Goal: Information Seeking & Learning: Find specific fact

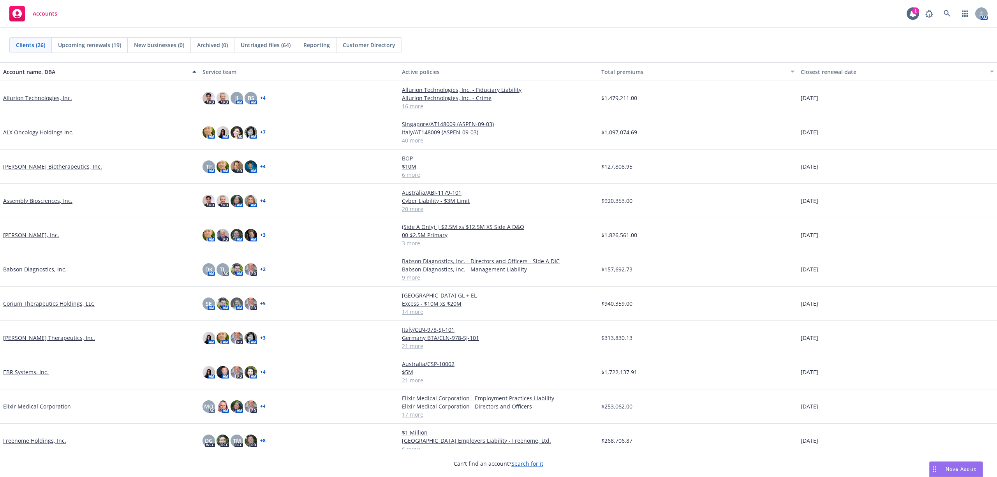
click at [34, 167] on link "[PERSON_NAME] Biotherapeutics, Inc." at bounding box center [52, 166] width 99 height 8
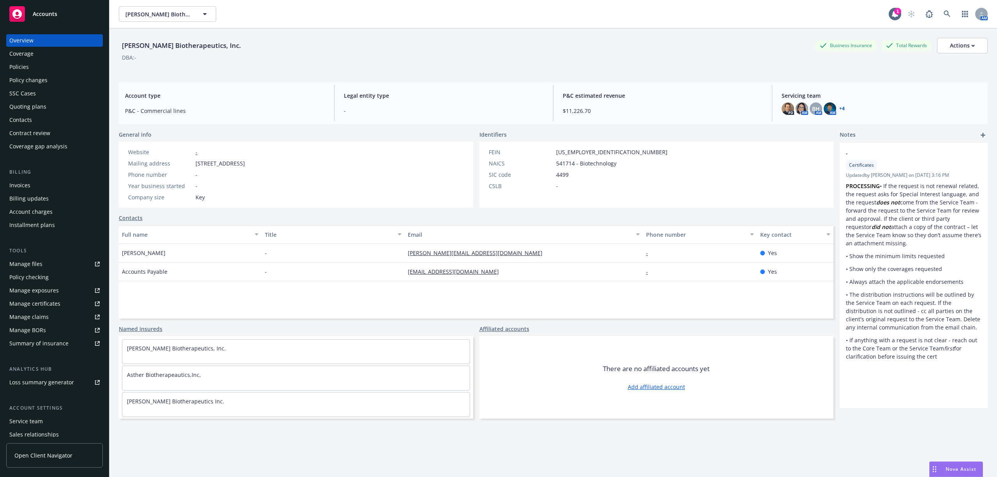
click at [30, 106] on div "Quoting plans" at bounding box center [27, 106] width 37 height 12
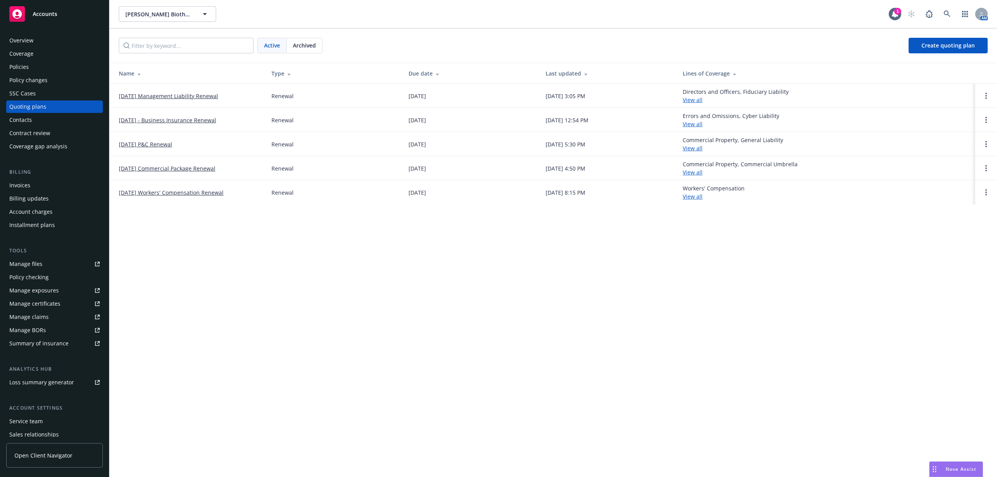
click at [188, 120] on link "[DATE] - Business Insurance Renewal" at bounding box center [167, 120] width 97 height 8
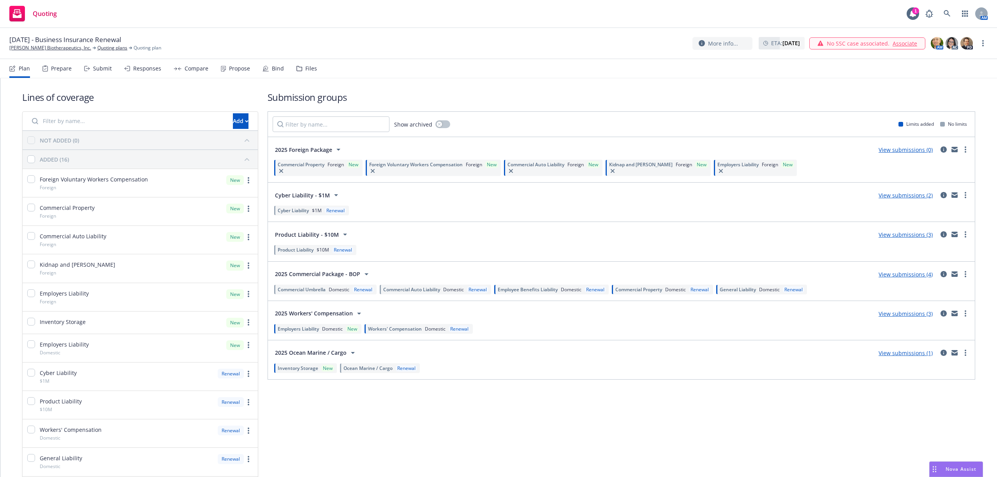
click at [642, 292] on span "Commercial Property" at bounding box center [638, 289] width 47 height 7
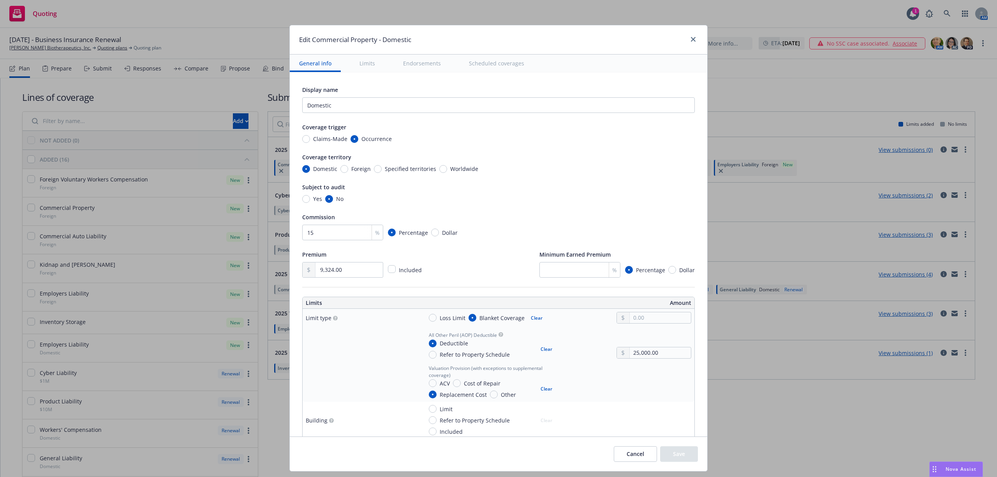
scroll to position [20, 0]
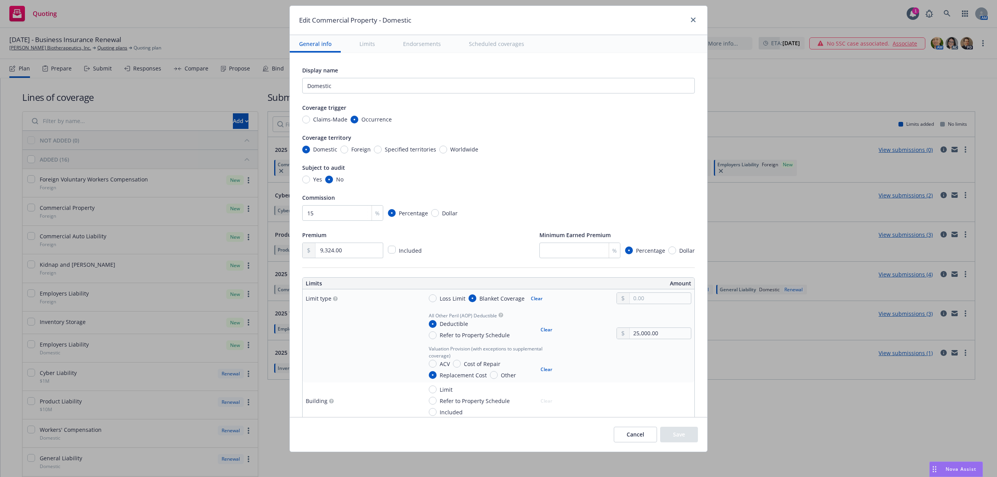
drag, startPoint x: 529, startPoint y: 163, endPoint x: 538, endPoint y: 346, distance: 183.1
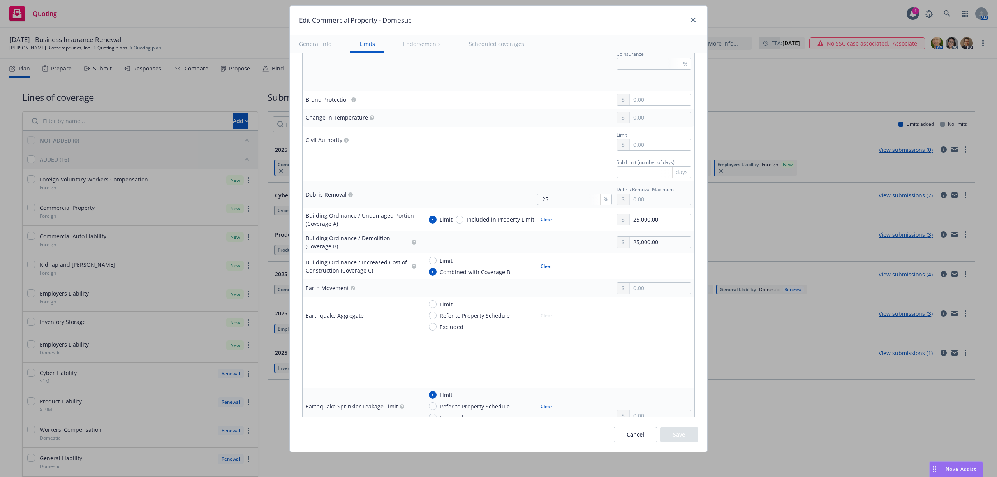
scroll to position [779, 0]
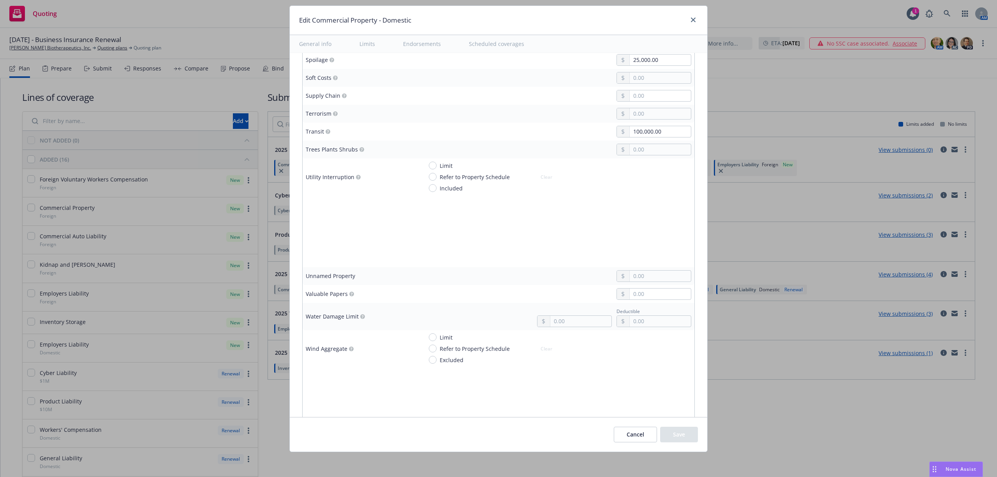
type textarea "x"
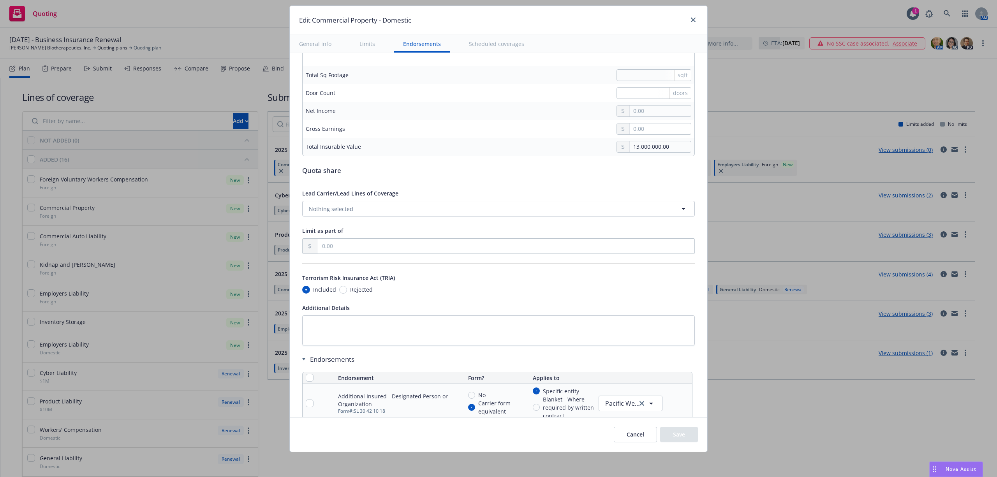
scroll to position [0, 0]
click at [631, 434] on button "Cancel" at bounding box center [634, 435] width 43 height 16
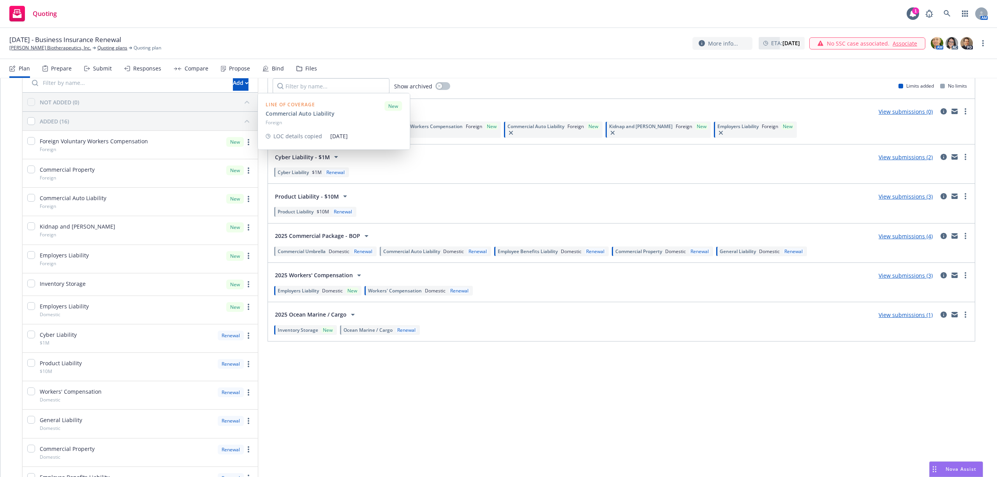
scroll to position [156, 0]
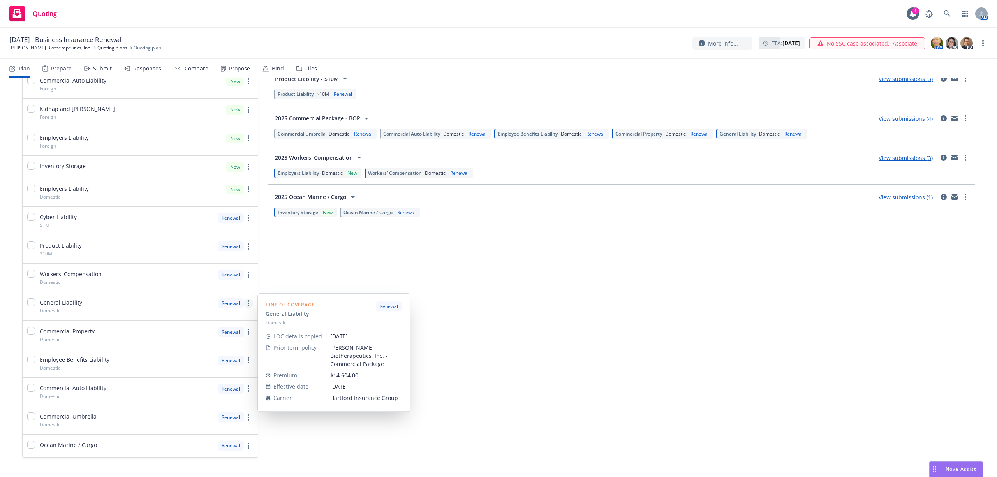
click at [244, 302] on link "more" at bounding box center [248, 303] width 9 height 9
click at [212, 359] on span "Edit prior term coverage details" at bounding box center [183, 355] width 101 height 7
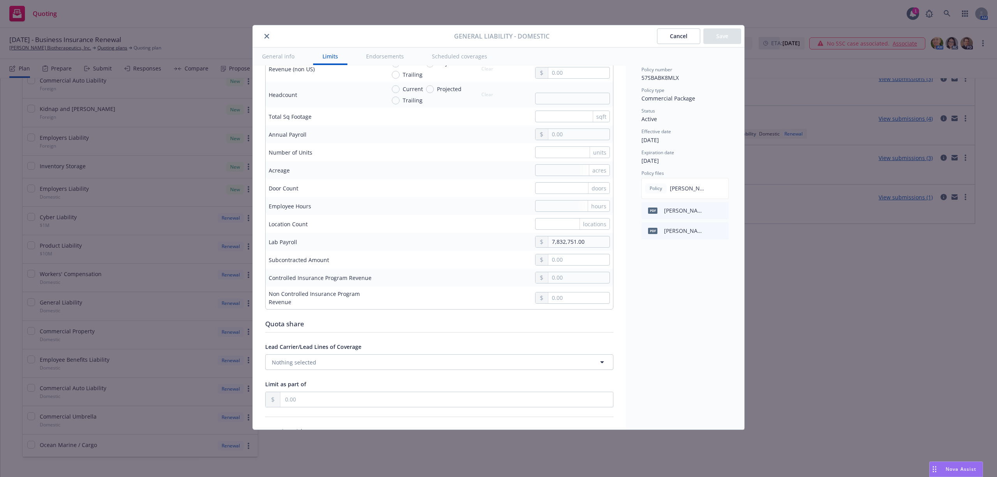
scroll to position [571, 0]
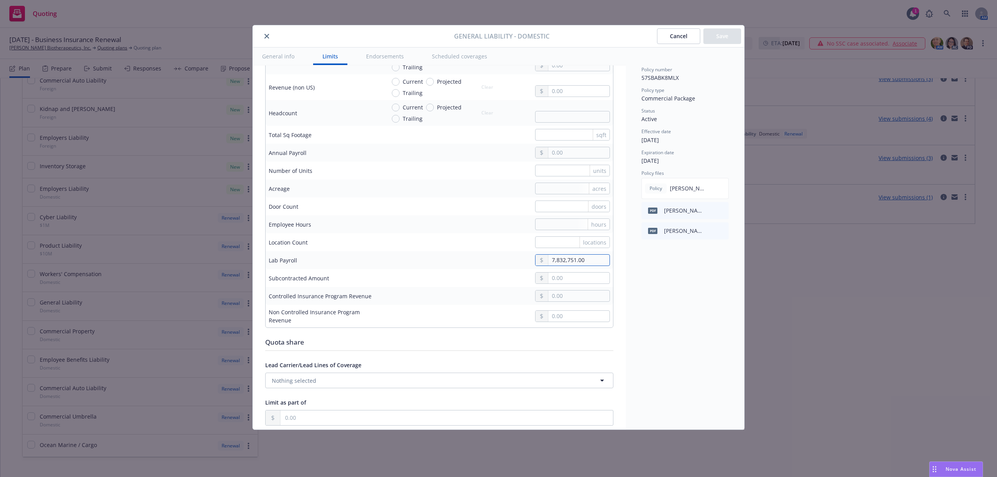
click at [552, 262] on input "7,832,751.00" at bounding box center [578, 260] width 61 height 11
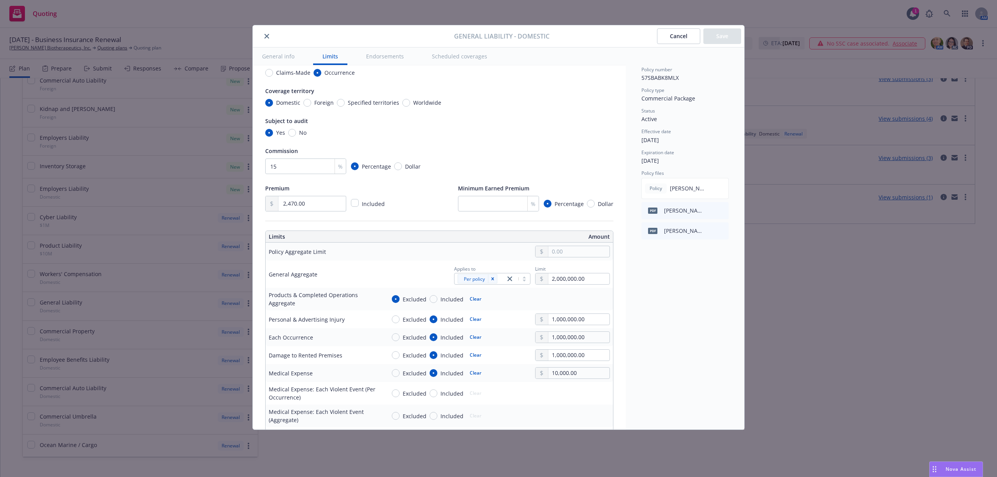
scroll to position [0, 0]
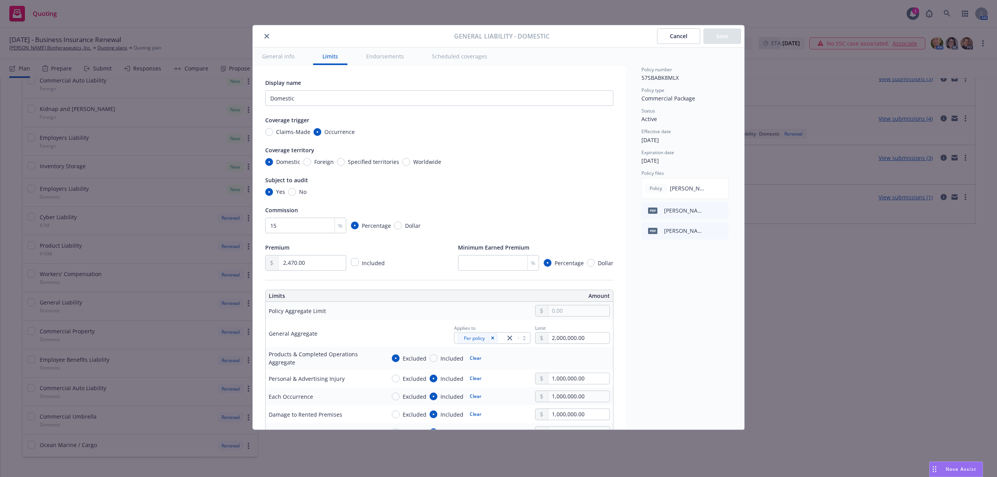
click at [682, 33] on button "Cancel" at bounding box center [678, 36] width 43 height 16
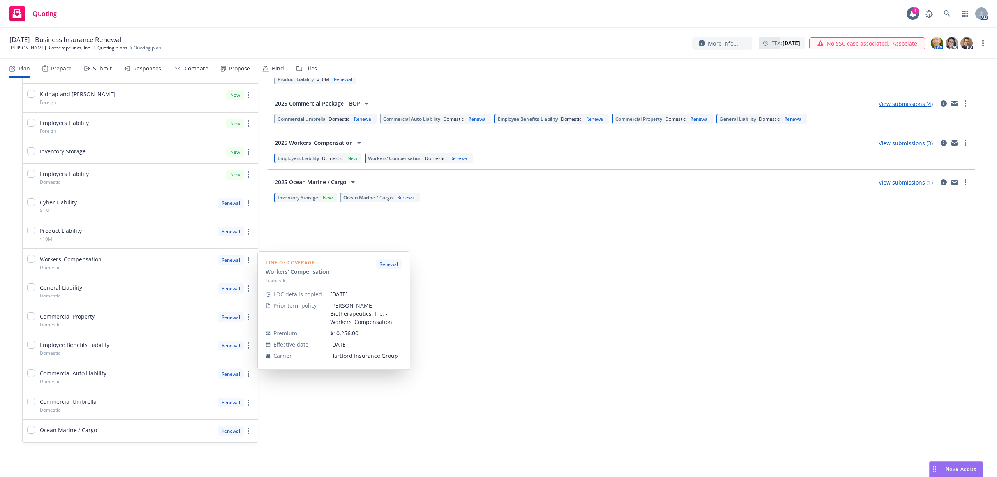
scroll to position [173, 0]
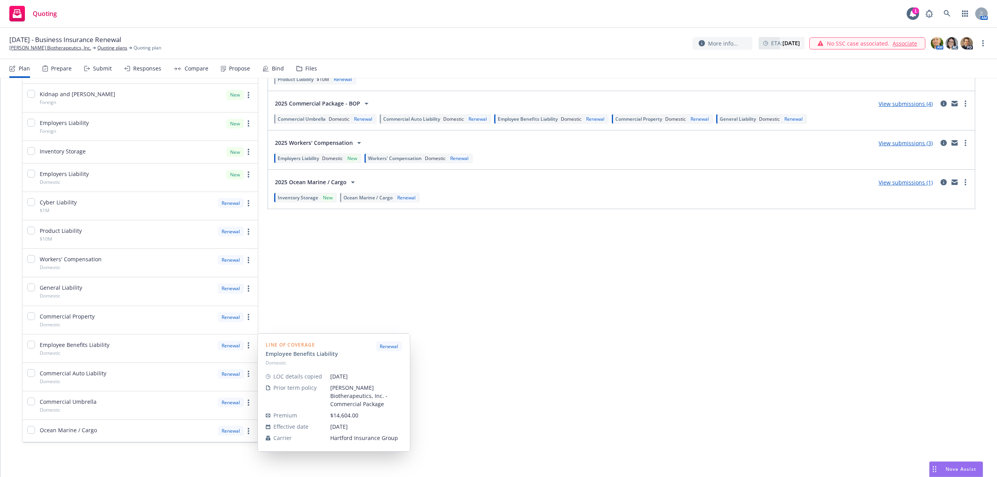
click at [240, 344] on div "Renewal" at bounding box center [231, 346] width 26 height 10
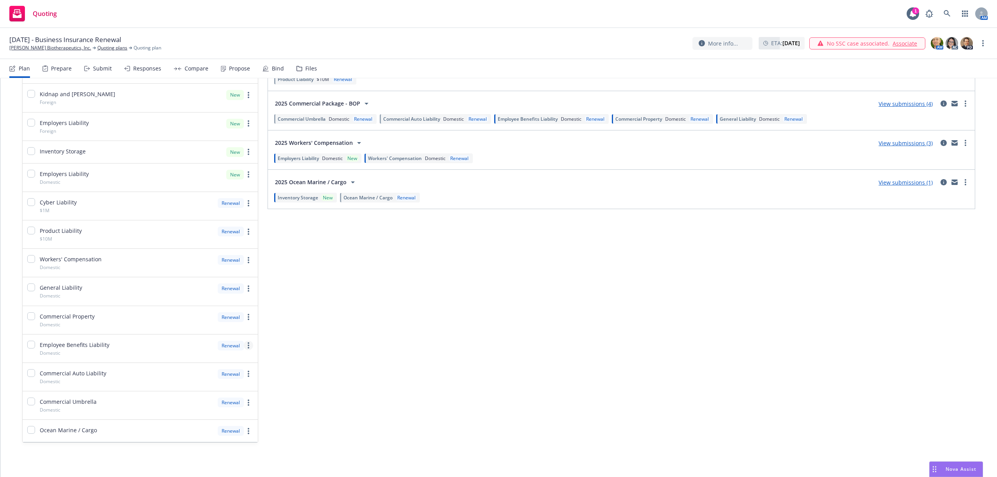
click at [244, 343] on link "more" at bounding box center [248, 345] width 9 height 9
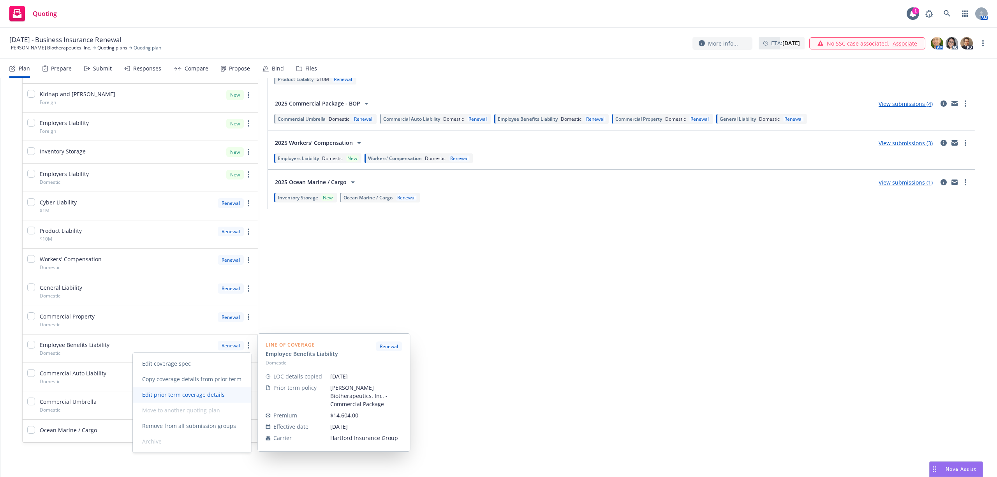
click at [209, 393] on span "Edit prior term coverage details" at bounding box center [183, 394] width 101 height 7
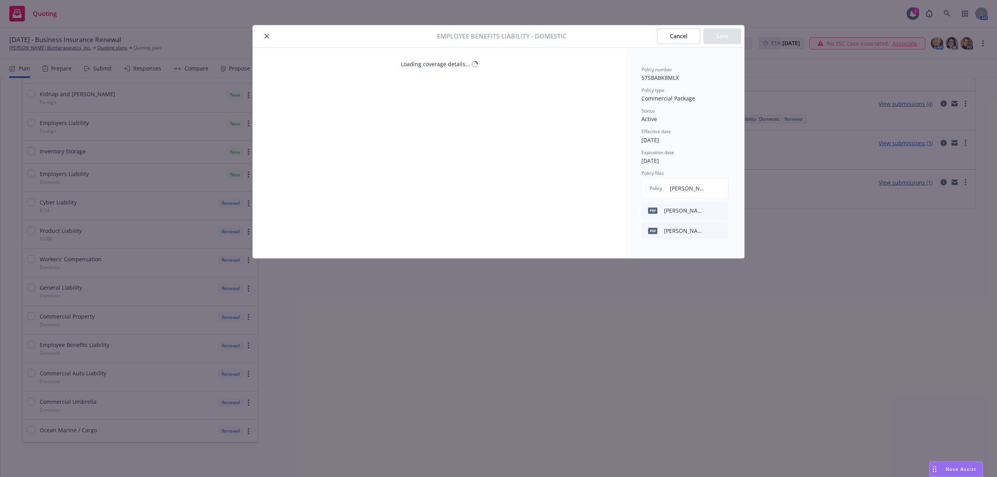
select select "LIMIT"
select select "EACH_CLAIM"
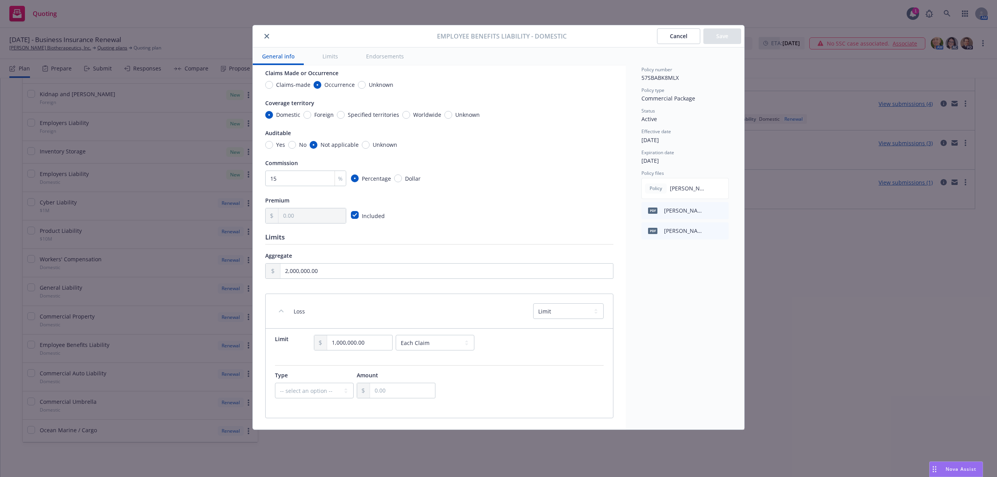
scroll to position [0, 0]
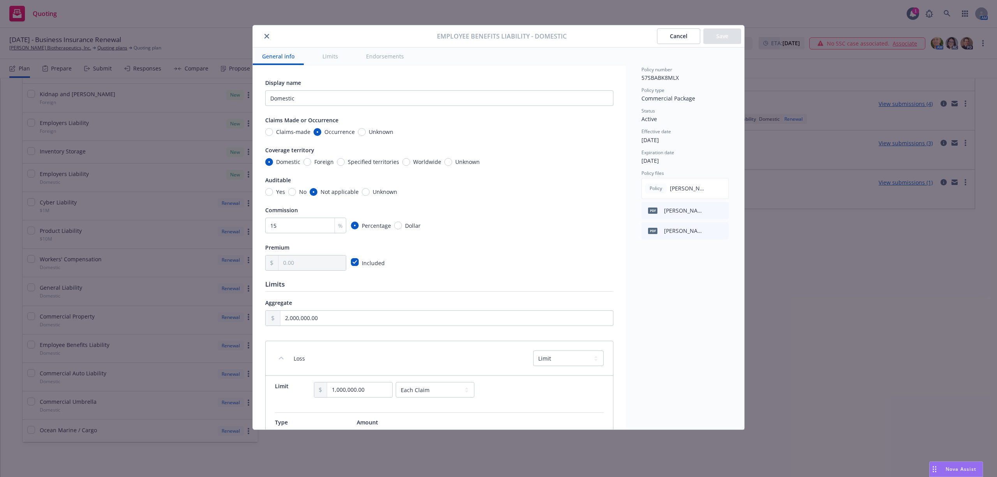
click at [667, 42] on button "Cancel" at bounding box center [678, 36] width 43 height 16
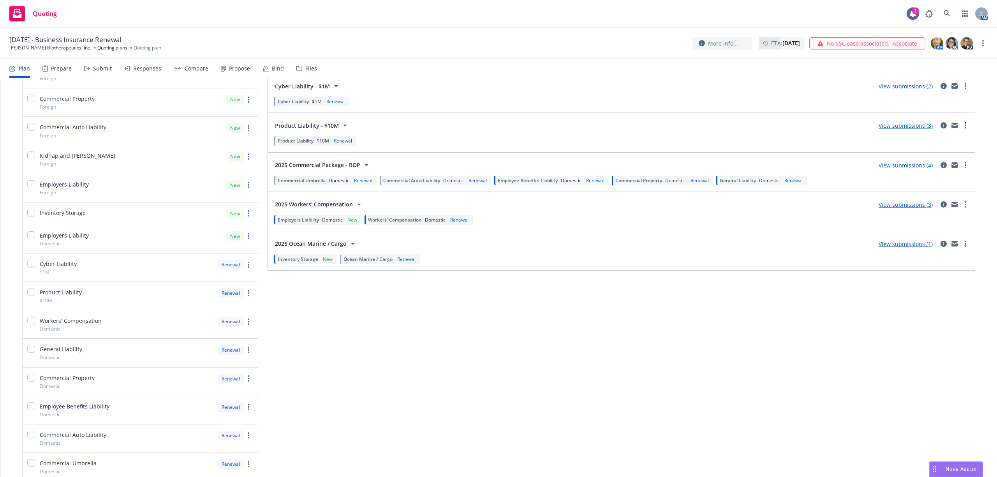
scroll to position [18, 0]
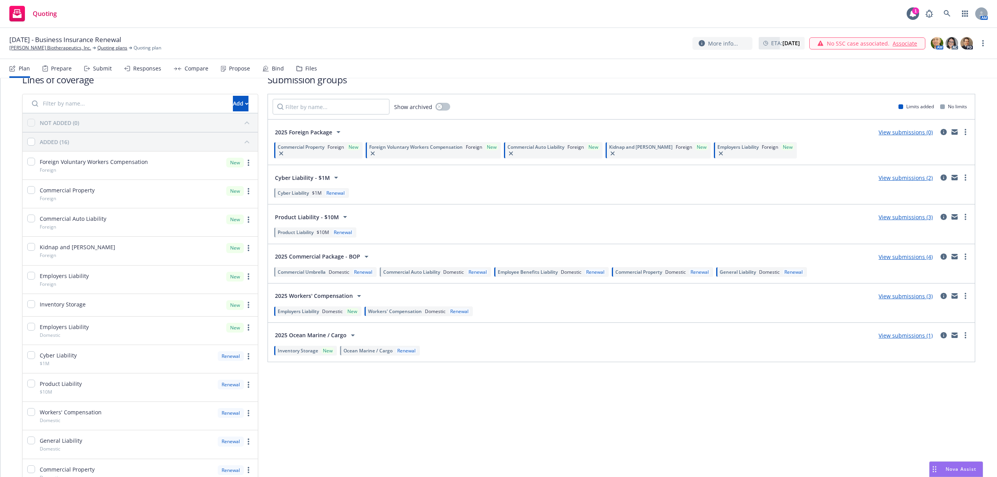
click at [747, 270] on span "General Liability" at bounding box center [737, 272] width 36 height 7
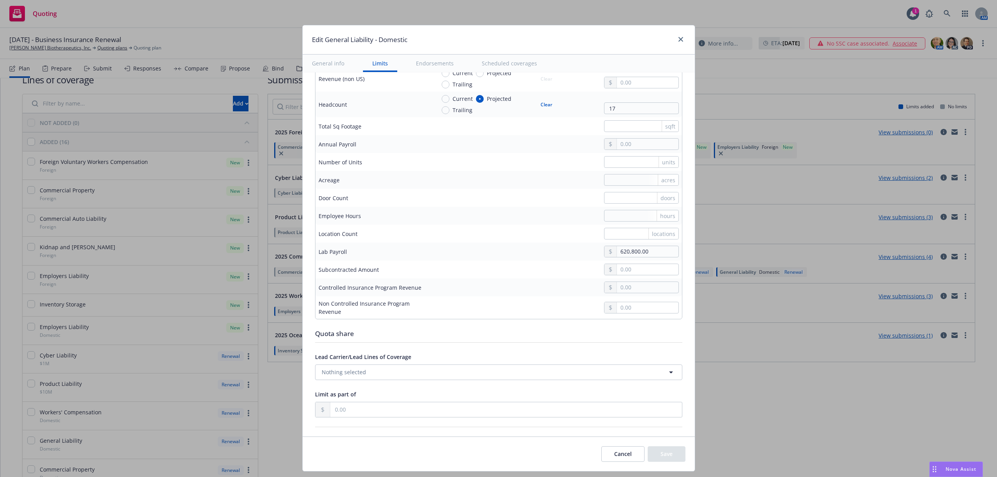
scroll to position [571, 0]
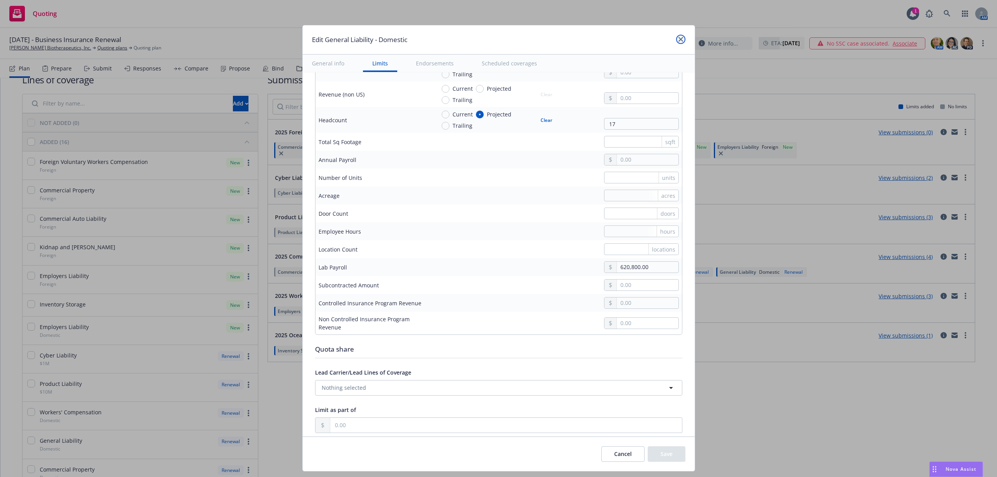
click at [678, 39] on icon "close" at bounding box center [680, 39] width 5 height 5
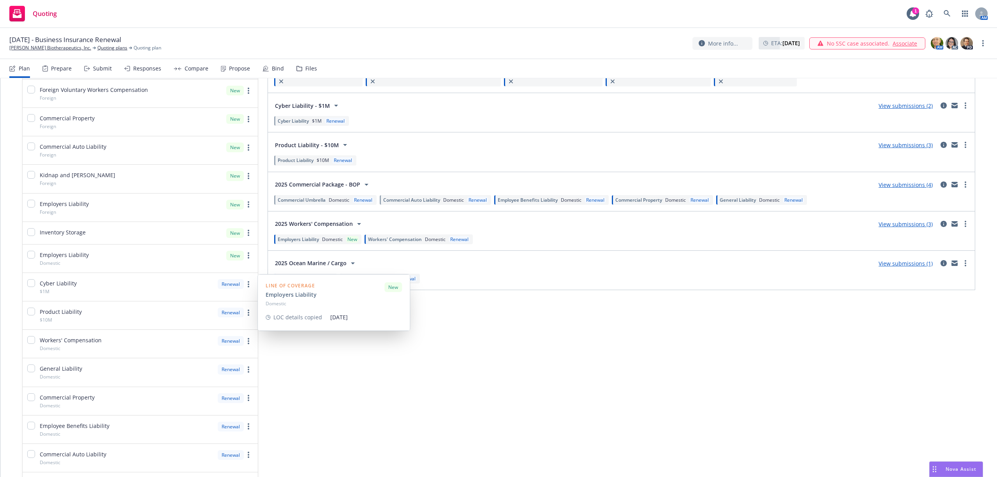
scroll to position [121, 0]
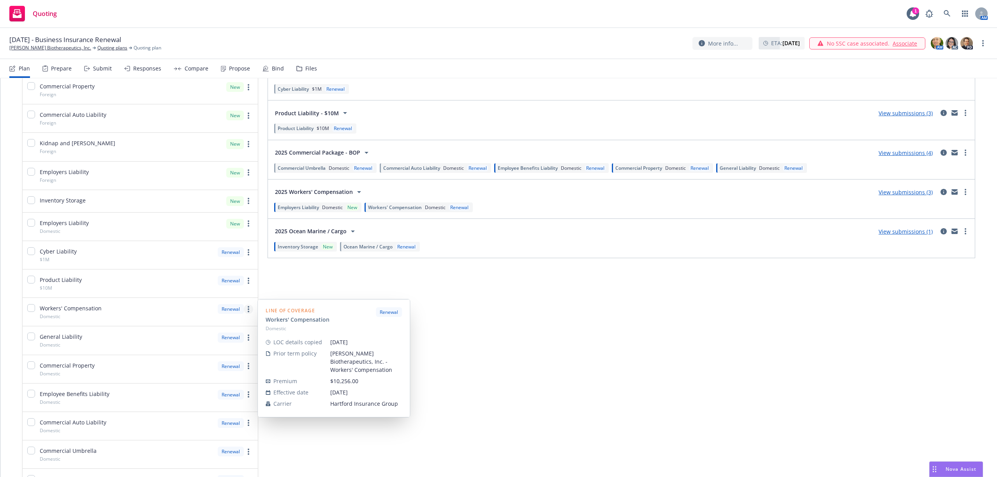
click at [249, 310] on link "more" at bounding box center [248, 308] width 9 height 9
click at [183, 366] on link "Edit prior term coverage details" at bounding box center [192, 361] width 118 height 16
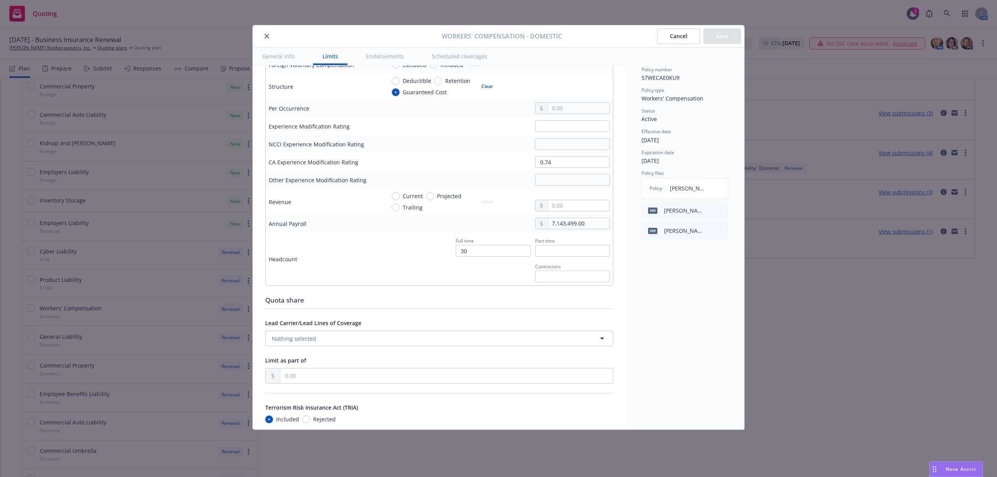
scroll to position [415, 0]
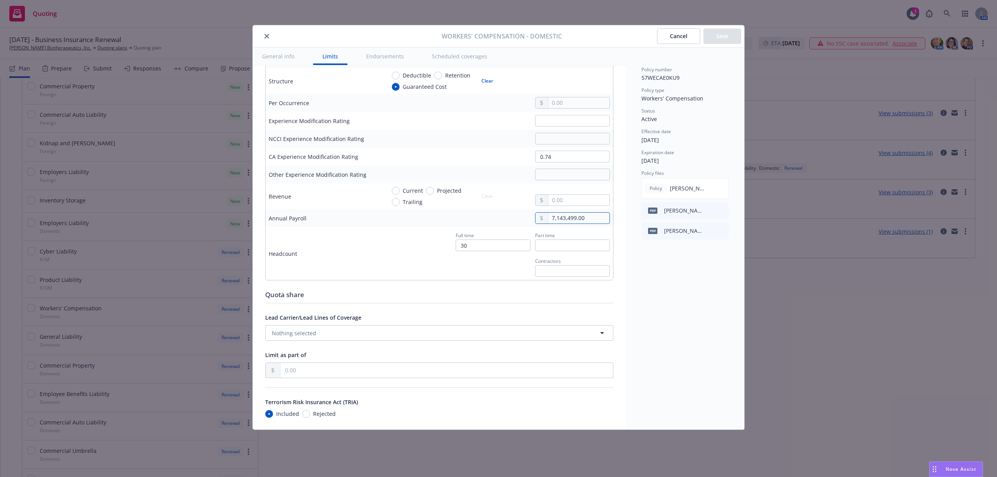
click at [566, 218] on input "7,143,499.00" at bounding box center [578, 218] width 61 height 11
drag, startPoint x: 578, startPoint y: 217, endPoint x: 522, endPoint y: 220, distance: 56.1
click at [529, 220] on div "7,143,499.00" at bounding box center [569, 218] width 81 height 12
click at [667, 36] on button "Cancel" at bounding box center [678, 36] width 43 height 16
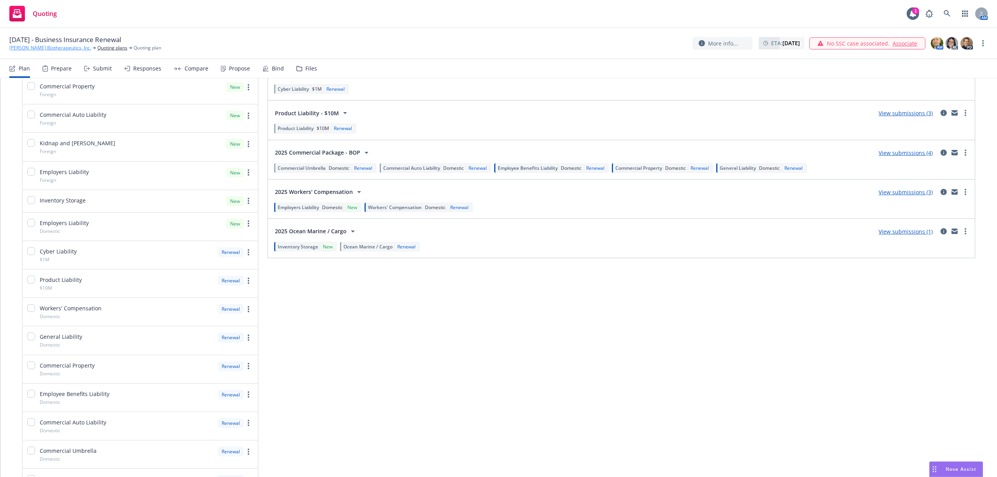
click at [52, 48] on link "Asher Biotherapeutics, Inc." at bounding box center [50, 47] width 82 height 7
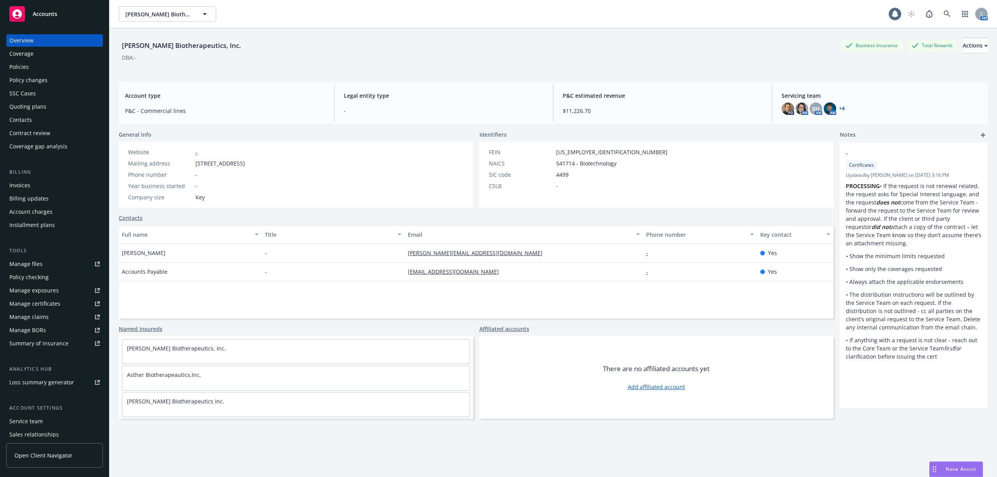
click at [30, 69] on div "Policies" at bounding box center [54, 67] width 90 height 12
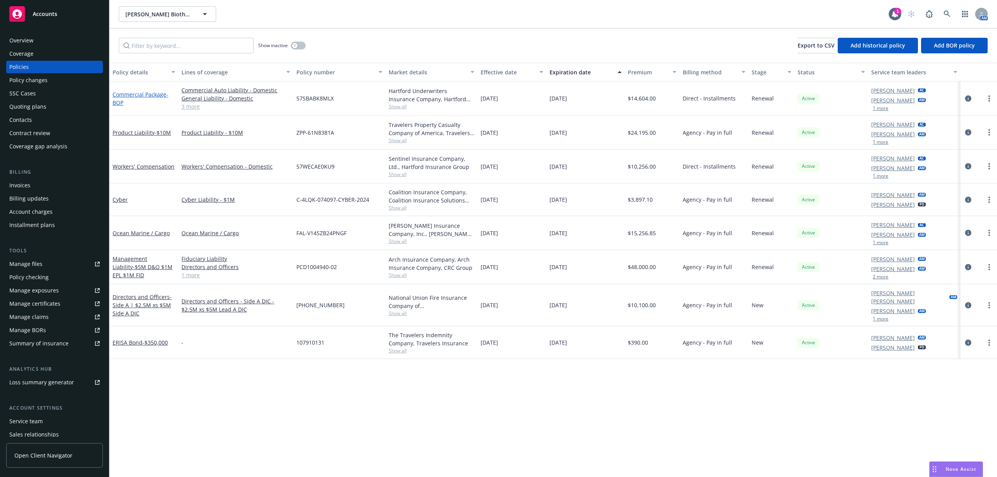
click at [163, 92] on link "Commercial Package - BOP" at bounding box center [140, 99] width 56 height 16
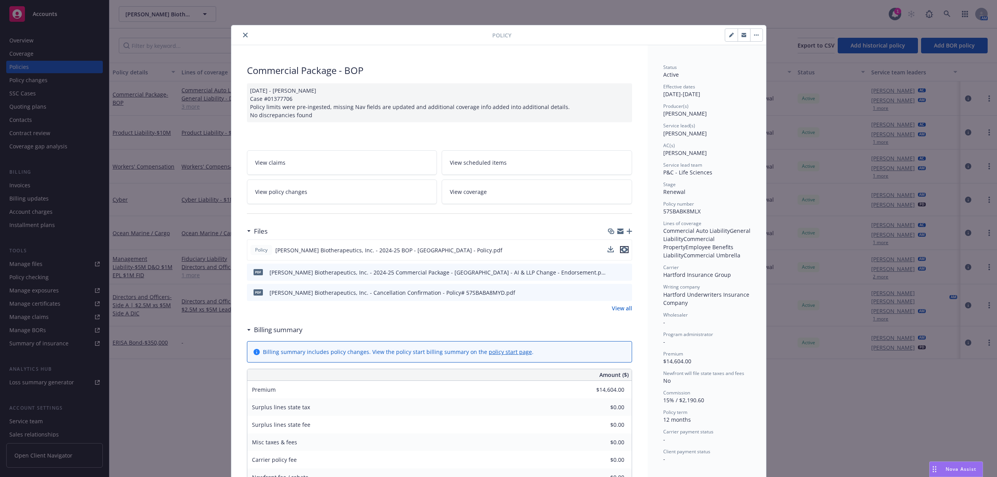
click at [620, 250] on icon "preview file" at bounding box center [623, 249] width 7 height 5
click at [243, 37] on icon "close" at bounding box center [245, 35] width 5 height 5
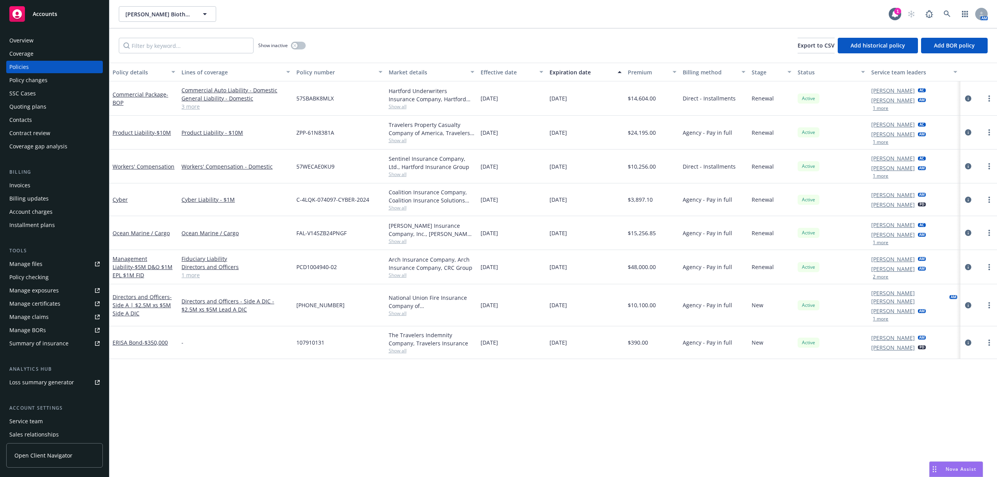
click at [28, 106] on div "Quoting plans" at bounding box center [27, 106] width 37 height 12
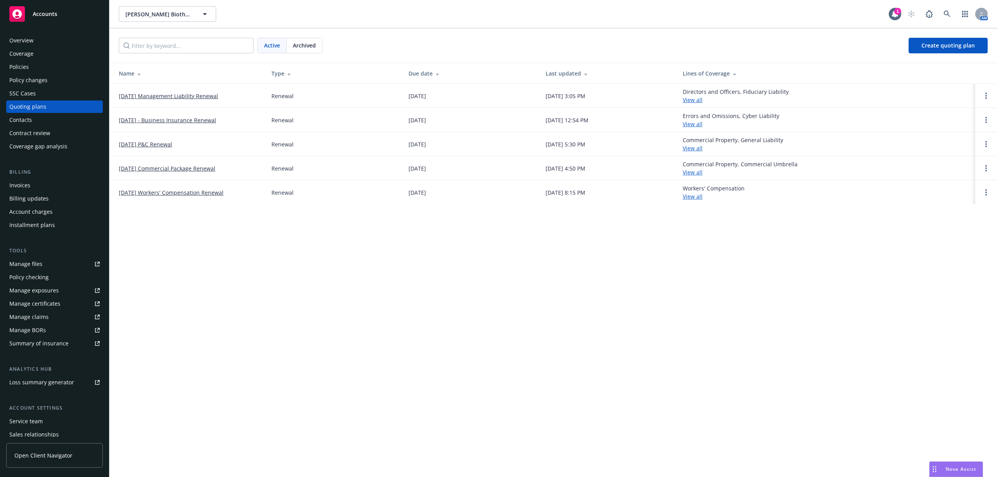
click at [168, 119] on link "[DATE] - Business Insurance Renewal" at bounding box center [167, 120] width 97 height 8
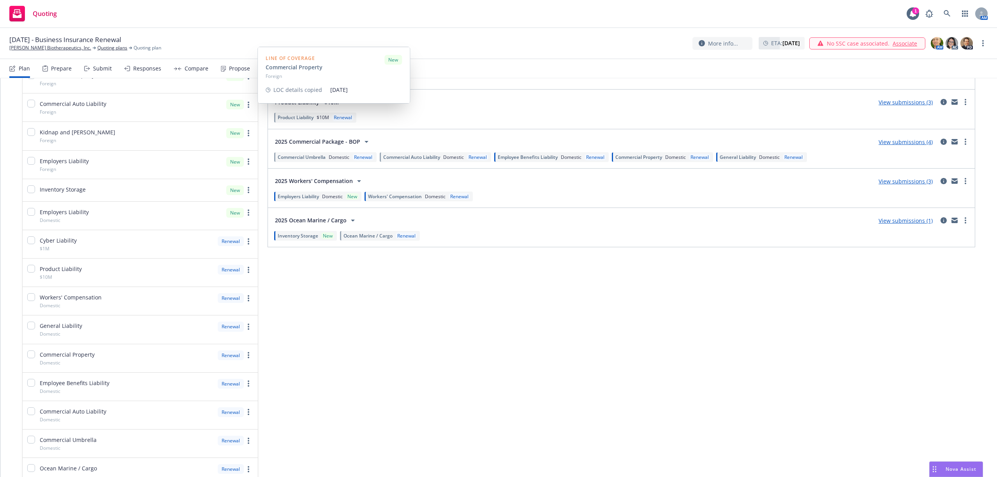
scroll to position [156, 0]
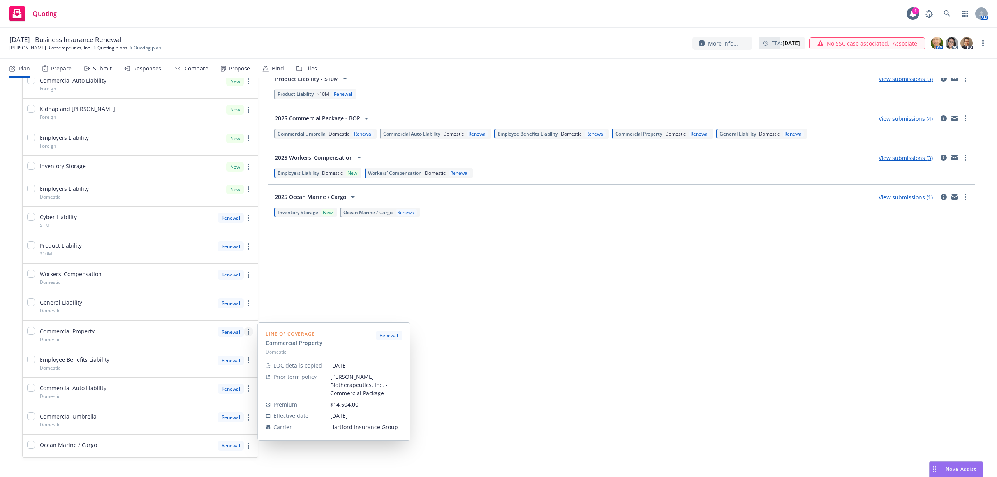
click at [251, 332] on link "more" at bounding box center [248, 331] width 9 height 9
click at [206, 390] on link "Edit prior term coverage details" at bounding box center [192, 384] width 118 height 16
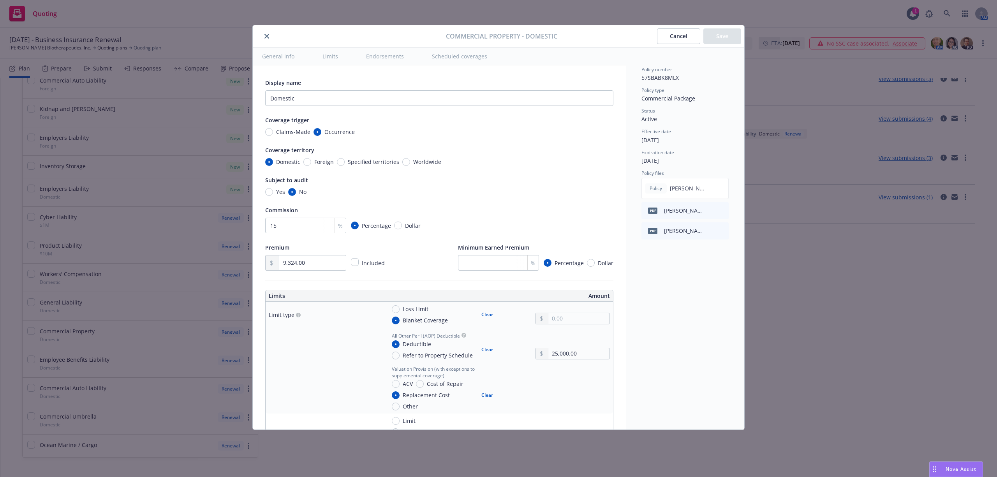
type textarea "x"
drag, startPoint x: 309, startPoint y: 262, endPoint x: 276, endPoint y: 258, distance: 33.6
click at [276, 258] on div "9,324.00" at bounding box center [305, 263] width 81 height 16
click at [265, 39] on button "close" at bounding box center [266, 36] width 9 height 9
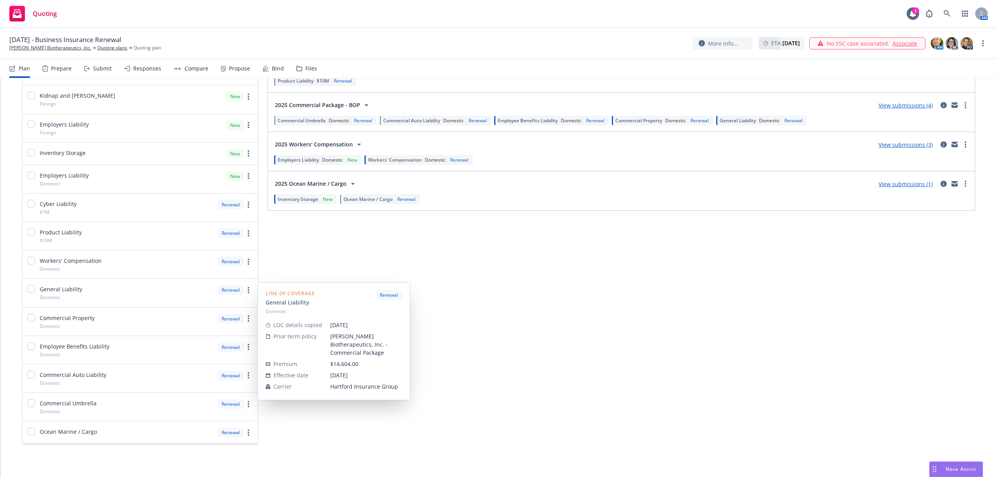
scroll to position [173, 0]
click at [244, 284] on link "more" at bounding box center [248, 288] width 9 height 9
click at [211, 335] on span "Edit prior term coverage details" at bounding box center [183, 337] width 101 height 7
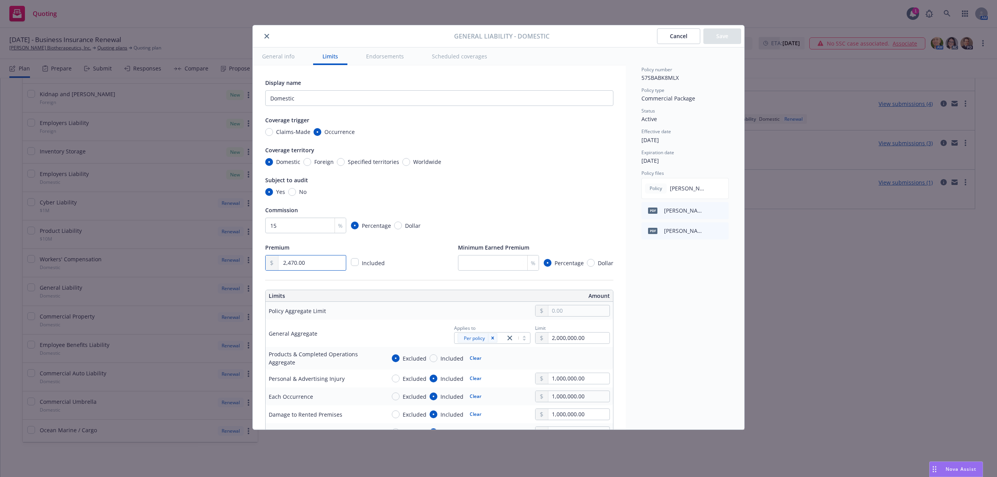
drag, startPoint x: 320, startPoint y: 264, endPoint x: 245, endPoint y: 263, distance: 74.4
click at [245, 263] on div "General Liability - Domestic Cancel Save General info Limits Endorsements Sched…" at bounding box center [498, 238] width 997 height 477
click at [674, 36] on button "Cancel" at bounding box center [678, 36] width 43 height 16
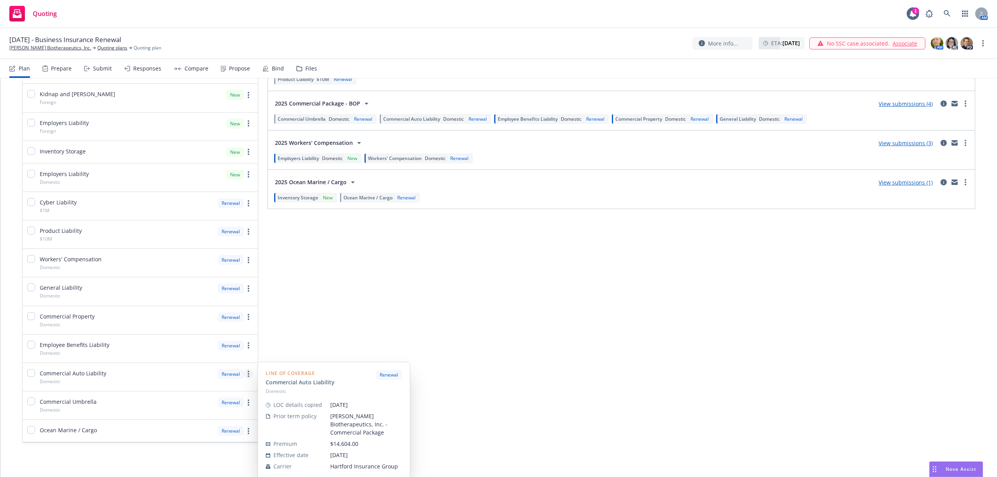
click at [244, 371] on link "more" at bounding box center [248, 373] width 9 height 9
click at [186, 320] on link "Edit prior term coverage details" at bounding box center [200, 315] width 118 height 16
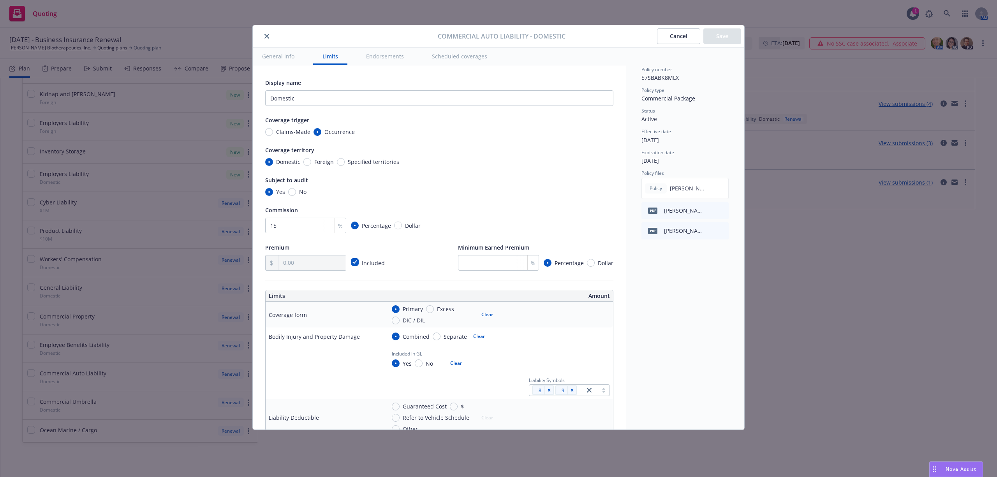
click at [667, 33] on button "Cancel" at bounding box center [678, 36] width 43 height 16
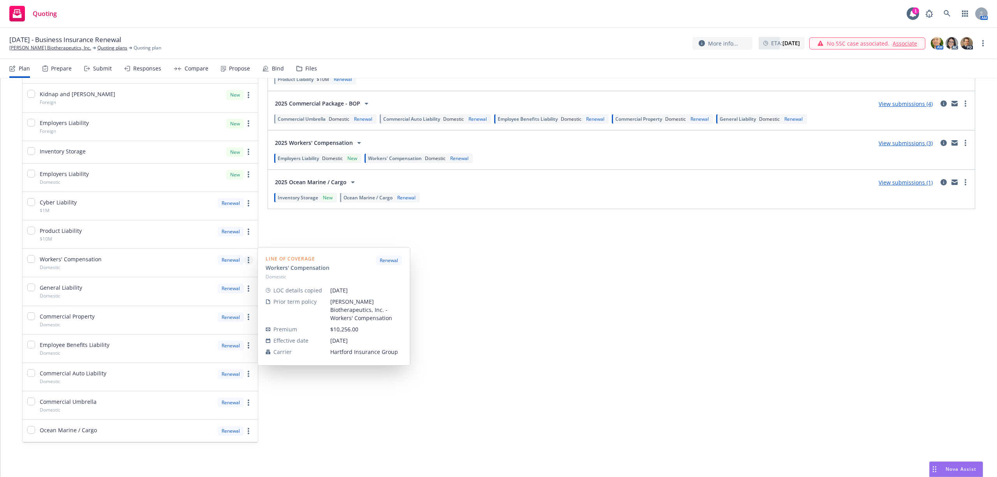
click at [244, 258] on link "more" at bounding box center [248, 259] width 9 height 9
click at [202, 311] on span "Edit prior term coverage details" at bounding box center [183, 308] width 101 height 7
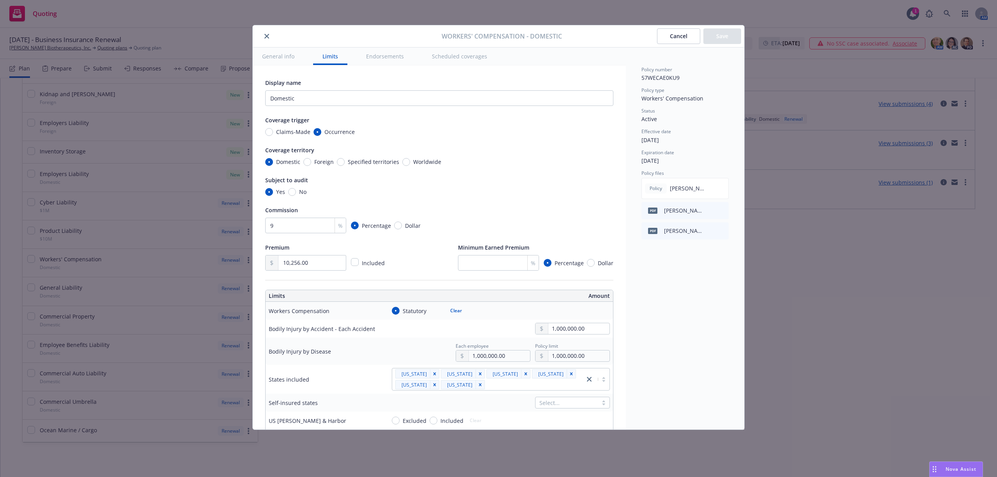
drag, startPoint x: 683, startPoint y: 32, endPoint x: 671, endPoint y: 32, distance: 11.3
click at [682, 33] on button "Cancel" at bounding box center [678, 36] width 43 height 16
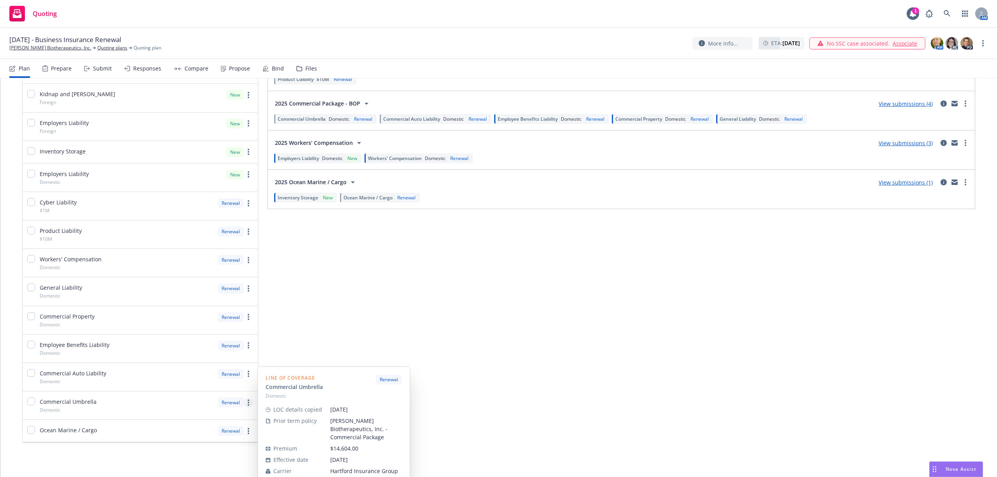
click at [248, 403] on link "more" at bounding box center [248, 402] width 9 height 9
click at [188, 343] on span "Edit prior term coverage details" at bounding box center [191, 343] width 101 height 7
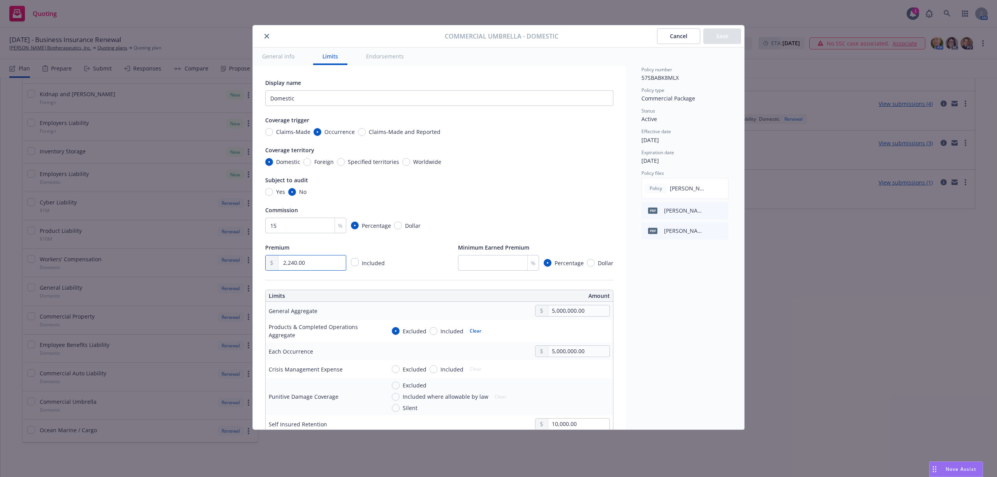
drag, startPoint x: 285, startPoint y: 259, endPoint x: 276, endPoint y: 259, distance: 9.4
click at [276, 259] on div "2,240.00" at bounding box center [305, 263] width 81 height 16
click at [678, 32] on button "Cancel" at bounding box center [678, 36] width 43 height 16
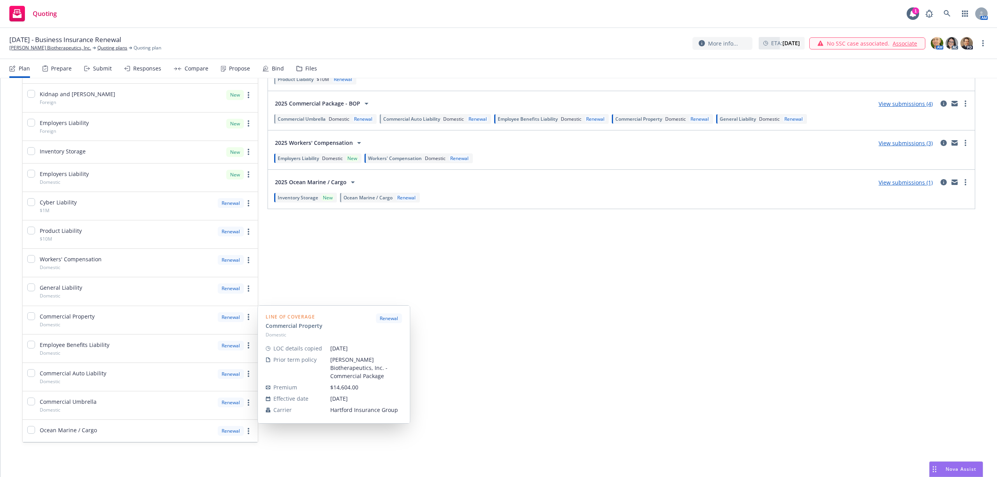
scroll to position [121, 0]
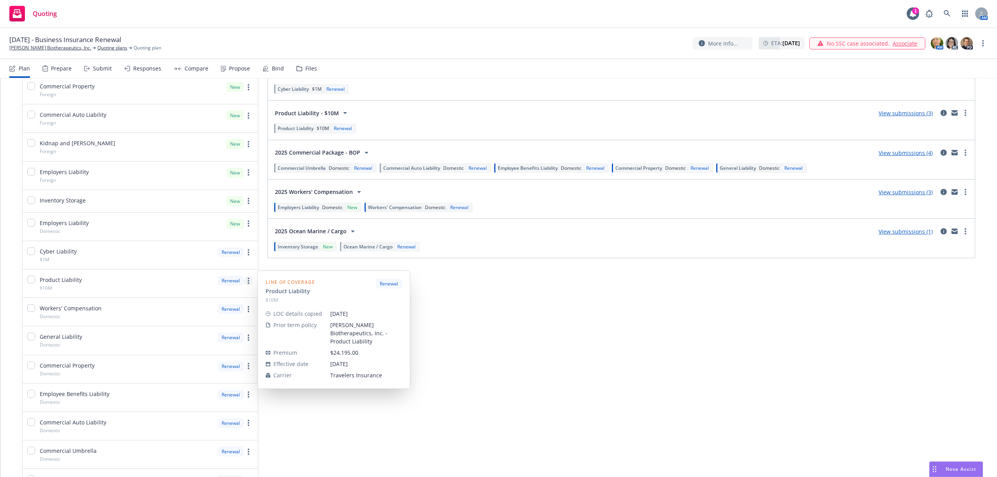
click at [244, 282] on link "more" at bounding box center [248, 280] width 9 height 9
click at [208, 331] on span "Edit prior term coverage details" at bounding box center [183, 332] width 101 height 7
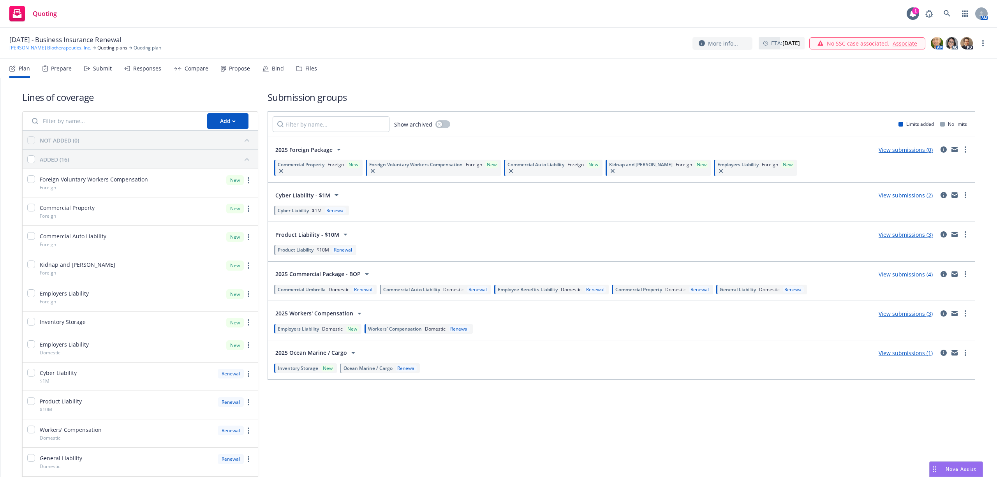
click at [40, 45] on link "[PERSON_NAME] Biotherapeutics, Inc." at bounding box center [50, 47] width 82 height 7
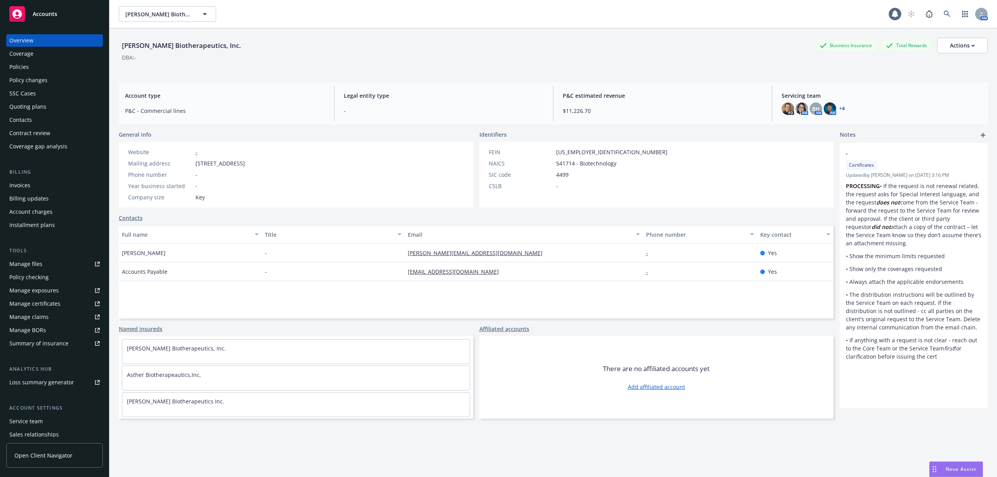
click at [33, 68] on div "Policies" at bounding box center [54, 67] width 90 height 12
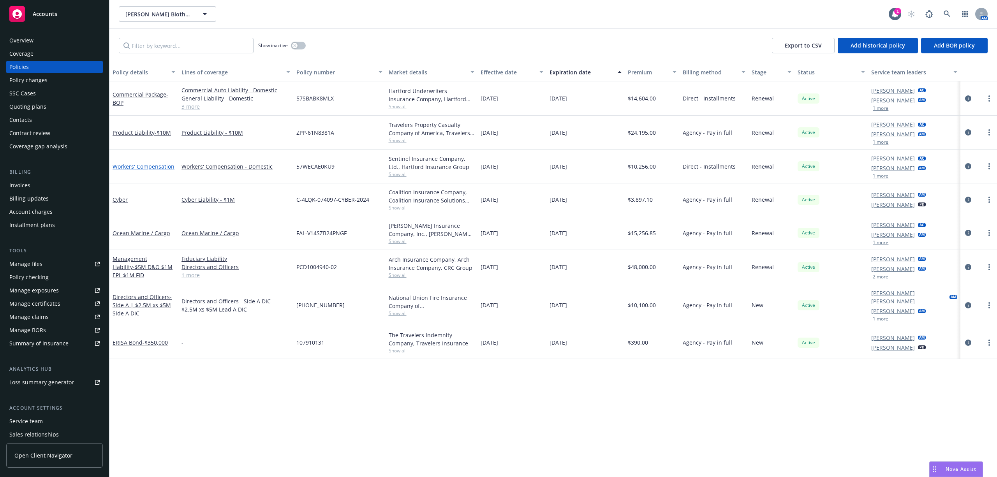
click at [170, 164] on link "Workers' Compensation" at bounding box center [143, 166] width 62 height 7
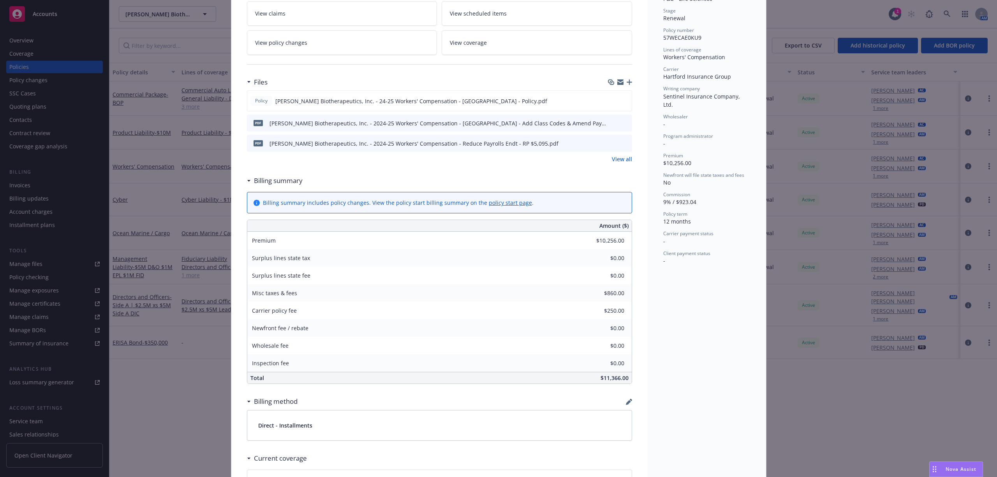
scroll to position [156, 0]
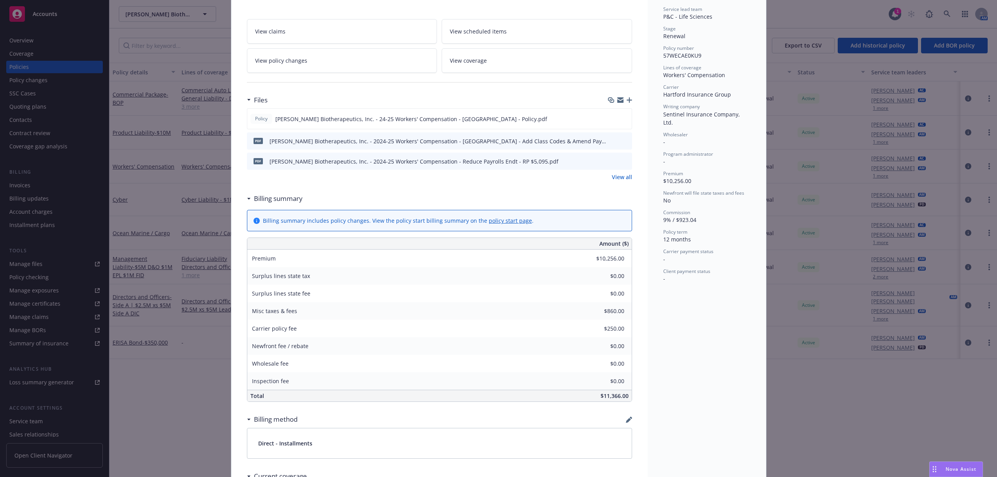
click at [612, 173] on link "View all" at bounding box center [622, 177] width 20 height 8
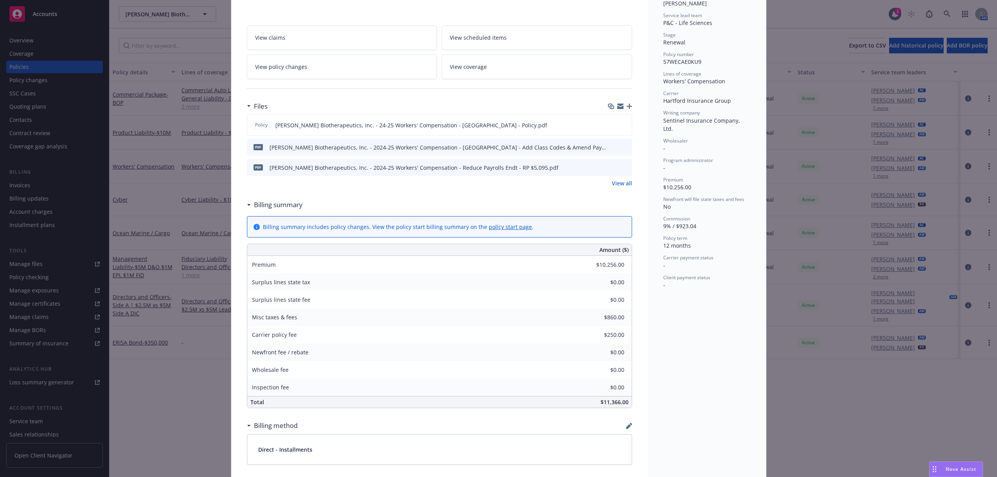
scroll to position [156, 0]
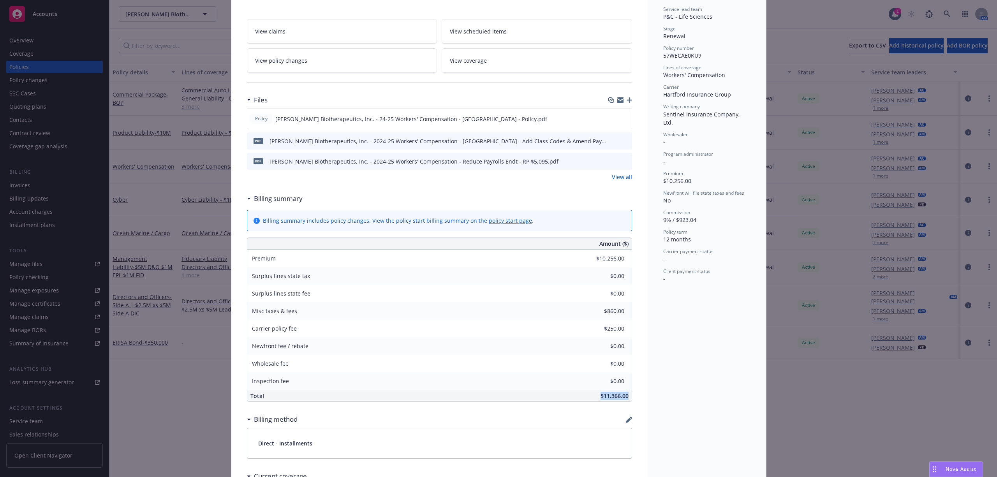
drag, startPoint x: 607, startPoint y: 390, endPoint x: 627, endPoint y: 390, distance: 20.2
click at [627, 390] on div "Amount ($) Premium $10,256.00 Surplus lines state tax $0.00 Surplus lines state…" at bounding box center [439, 319] width 385 height 164
copy span "$11,366.00"
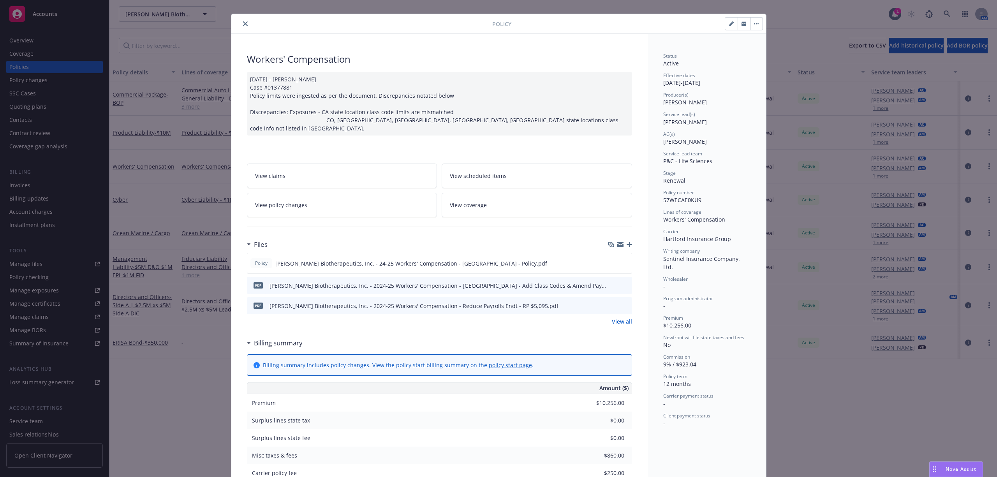
scroll to position [0, 0]
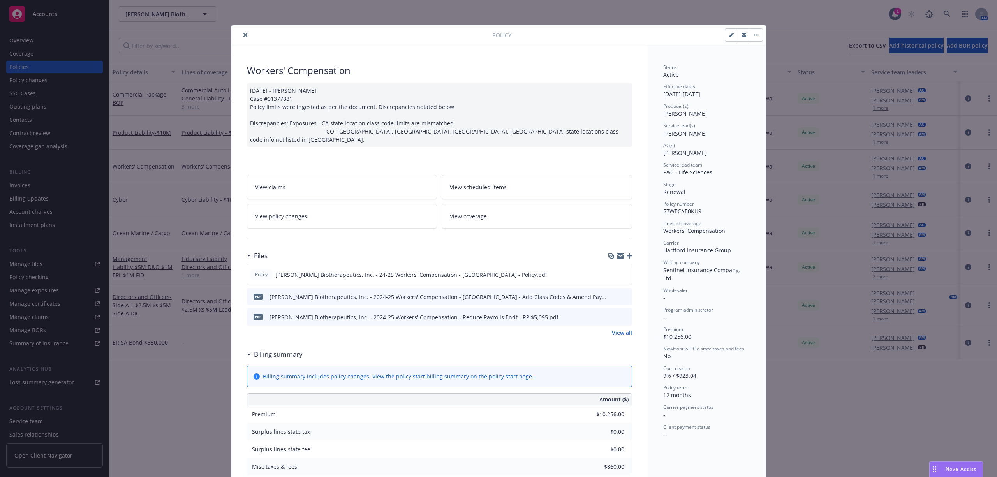
click at [243, 32] on button "close" at bounding box center [245, 34] width 9 height 9
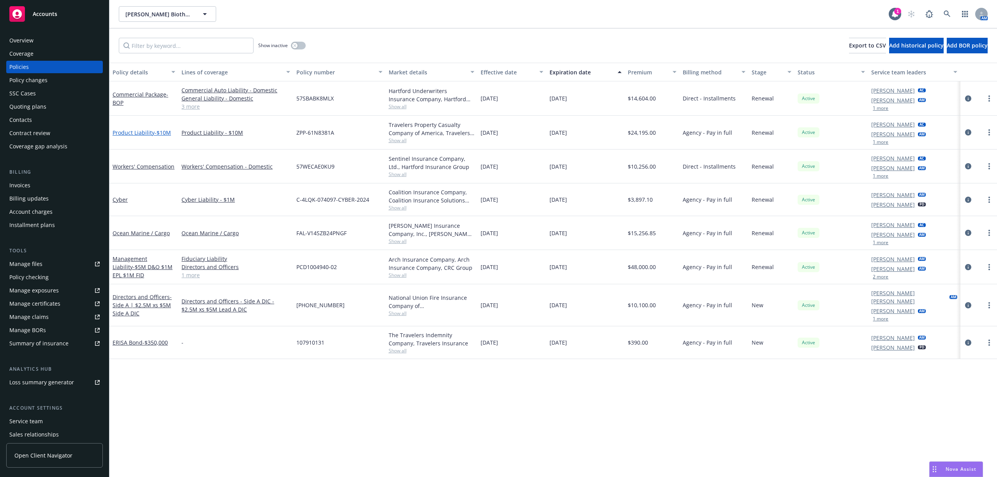
click at [157, 132] on span "- $10M" at bounding box center [163, 132] width 16 height 7
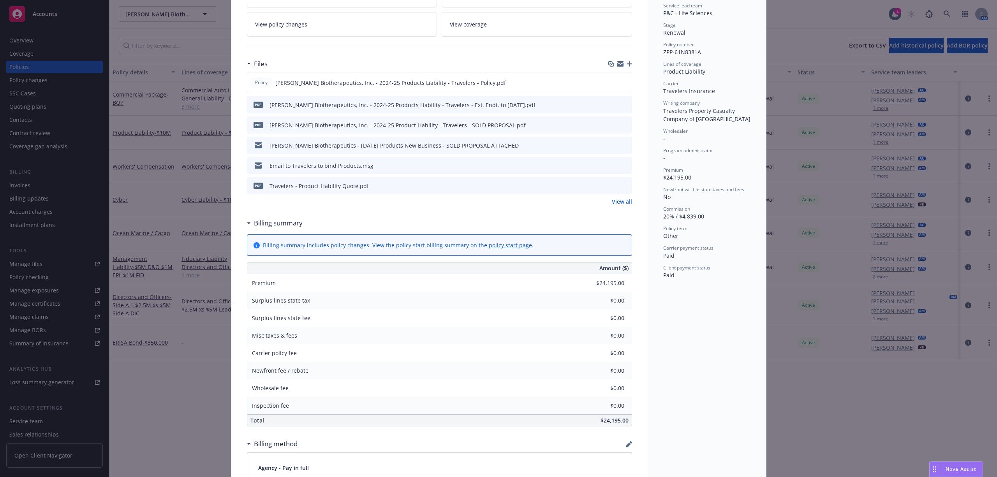
scroll to position [104, 0]
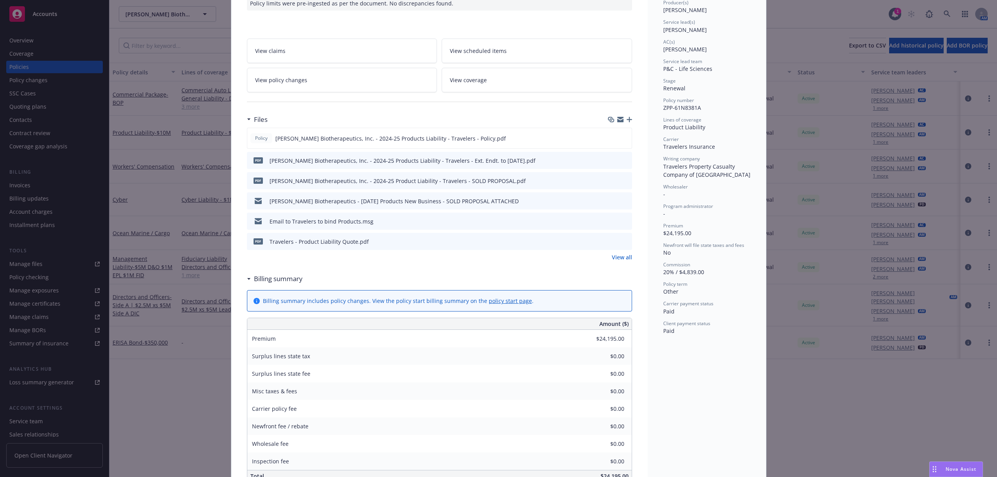
click at [283, 89] on link "View policy changes" at bounding box center [342, 80] width 190 height 25
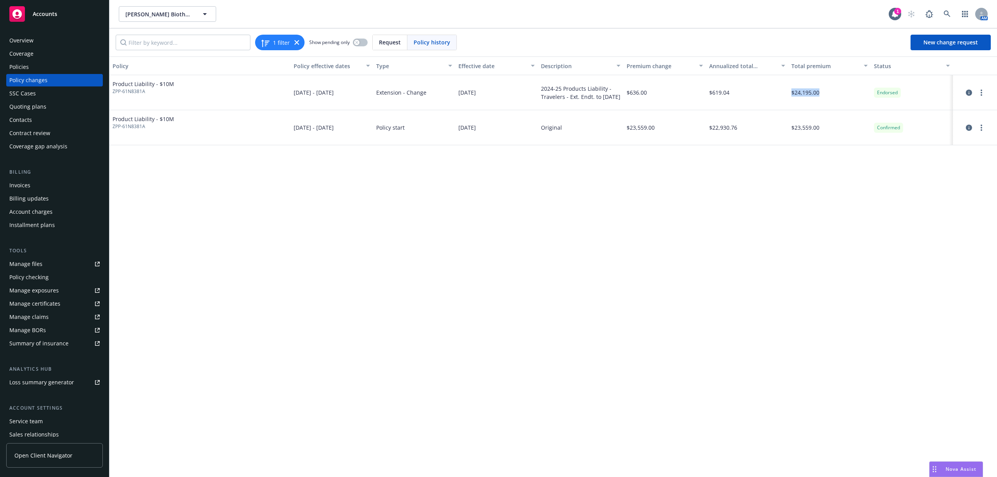
drag, startPoint x: 790, startPoint y: 93, endPoint x: 820, endPoint y: 95, distance: 29.6
click at [820, 95] on div "$24,195.00" at bounding box center [829, 92] width 83 height 35
copy span "$24,195.00"
click at [53, 72] on div "Policies" at bounding box center [54, 67] width 90 height 12
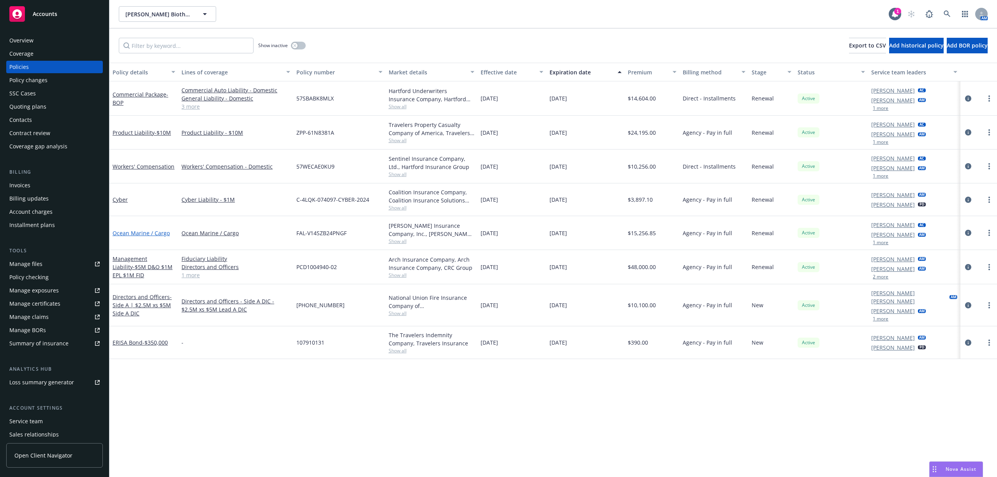
click at [142, 233] on link "Ocean Marine / Cargo" at bounding box center [140, 232] width 57 height 7
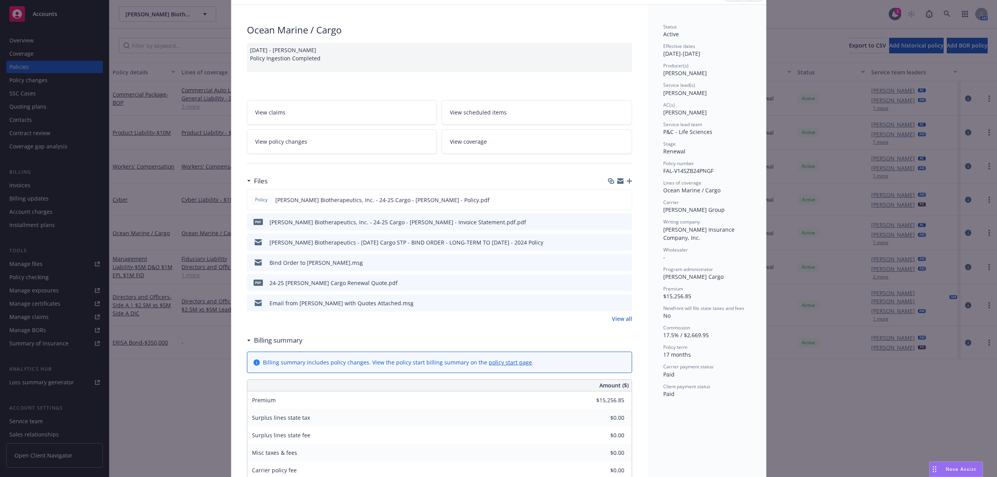
scroll to position [52, 0]
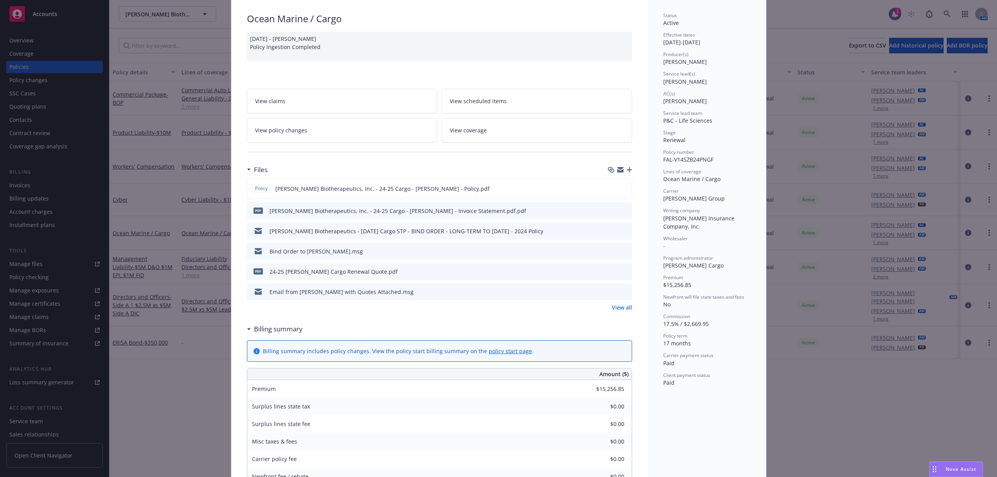
click at [359, 130] on link "View policy changes" at bounding box center [342, 130] width 190 height 25
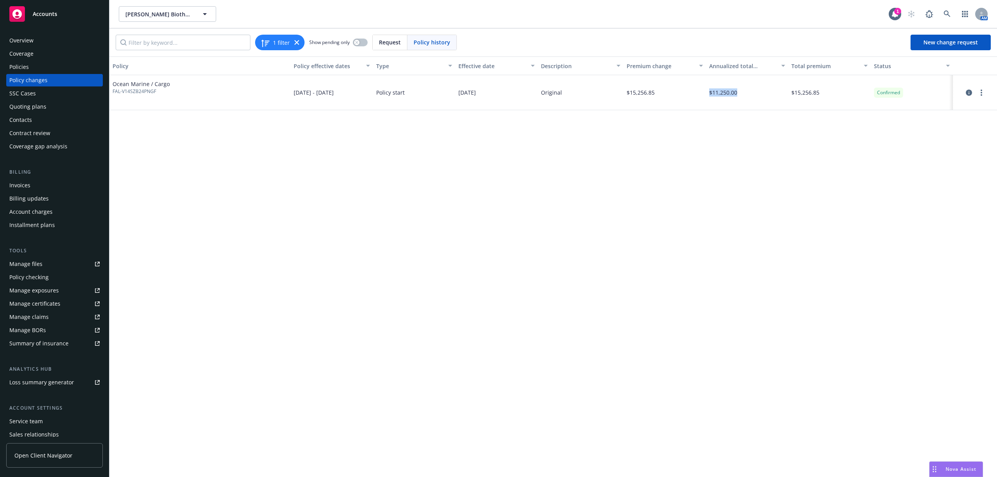
drag, startPoint x: 735, startPoint y: 92, endPoint x: 708, endPoint y: 95, distance: 27.0
click at [709, 95] on span "$11,250.00" at bounding box center [723, 92] width 28 height 8
copy span "$11,250.00"
drag, startPoint x: 655, startPoint y: 91, endPoint x: 626, endPoint y: 91, distance: 28.4
click at [626, 91] on div "$15,256.85" at bounding box center [664, 92] width 83 height 35
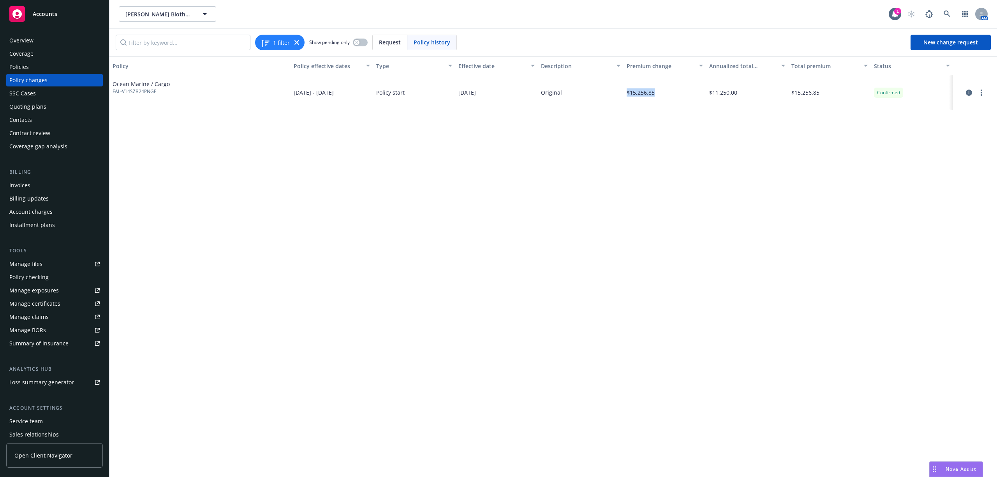
copy span "$15,256.85"
click at [56, 65] on div "Policies" at bounding box center [54, 67] width 90 height 12
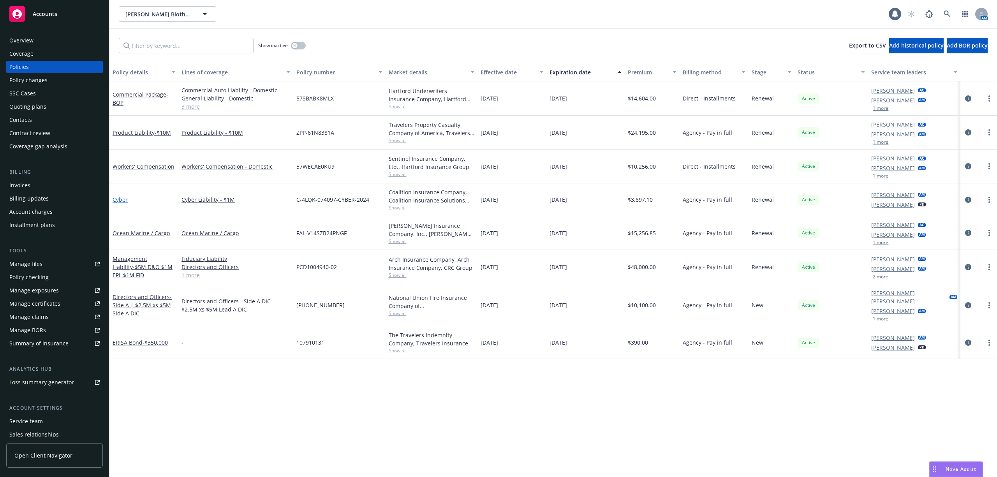
click at [117, 202] on link "Cyber" at bounding box center [119, 199] width 15 height 7
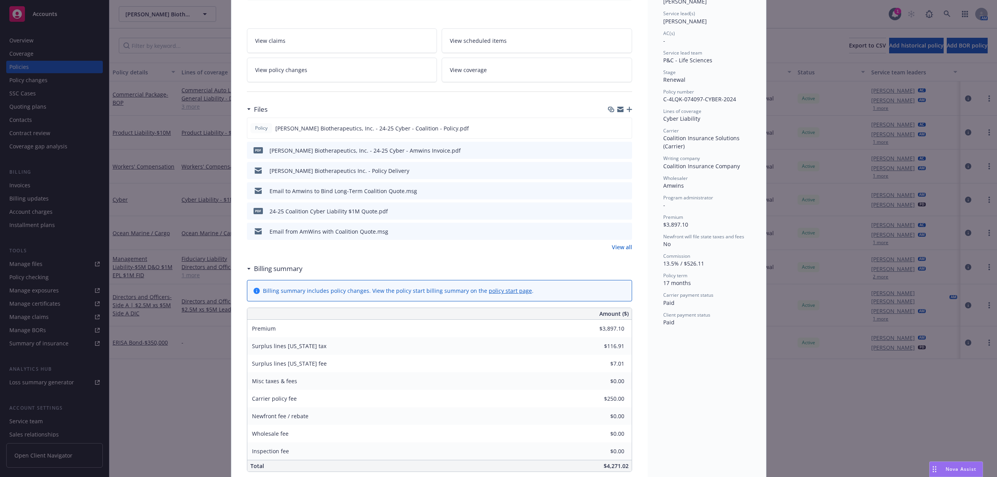
scroll to position [104, 0]
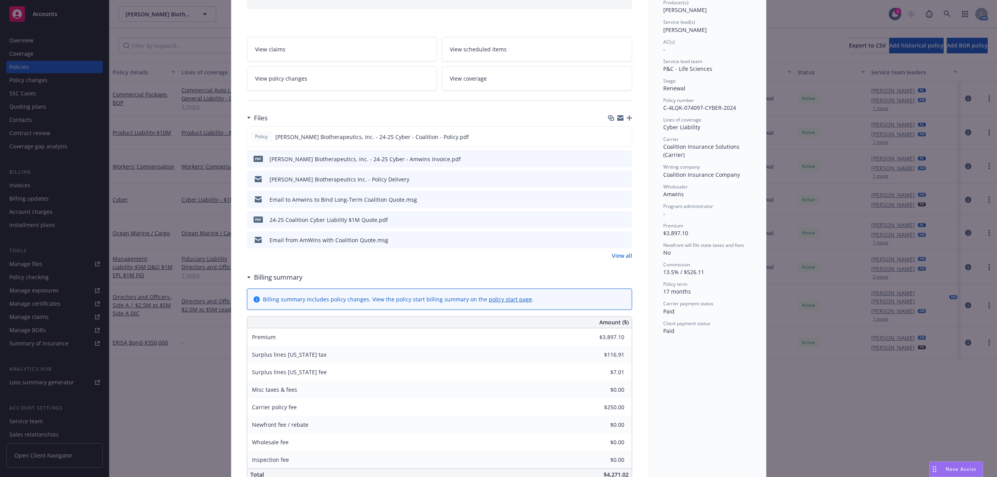
click at [311, 74] on link "View policy changes" at bounding box center [342, 78] width 190 height 25
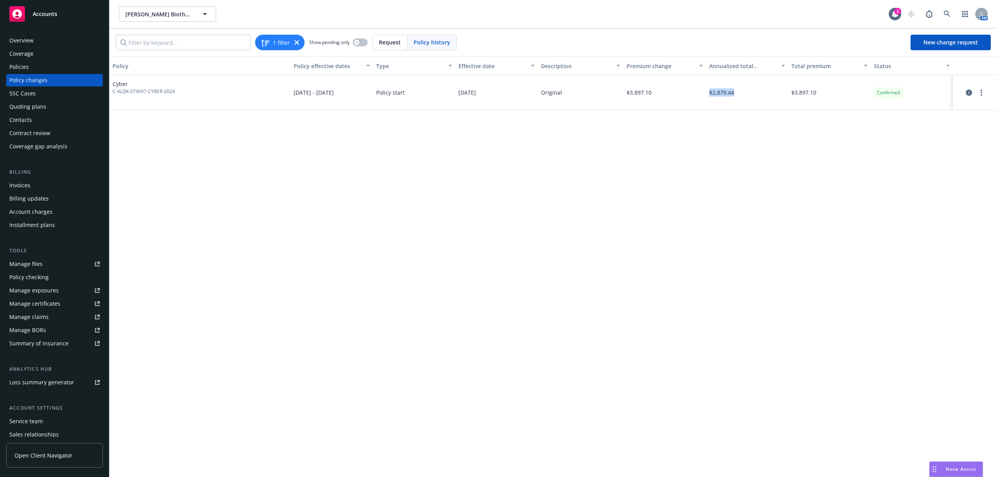
drag, startPoint x: 734, startPoint y: 91, endPoint x: 706, endPoint y: 94, distance: 28.5
click at [706, 94] on div "$2,879.44" at bounding box center [747, 92] width 83 height 35
copy span "$2,879.44"
click at [648, 92] on span "$3,897.10" at bounding box center [638, 92] width 25 height 8
drag, startPoint x: 639, startPoint y: 94, endPoint x: 627, endPoint y: 95, distance: 11.7
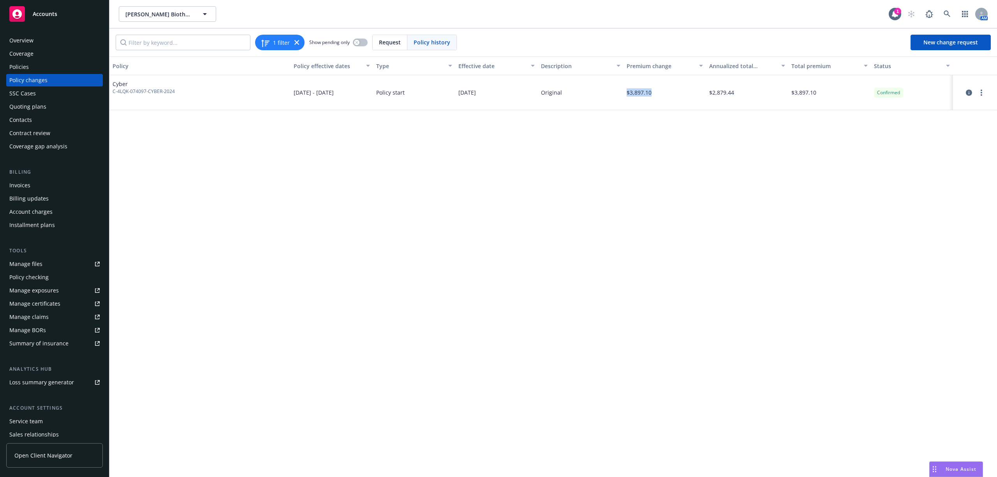
click at [627, 95] on span "$3,897.10" at bounding box center [638, 92] width 25 height 8
copy span "$3,897.10"
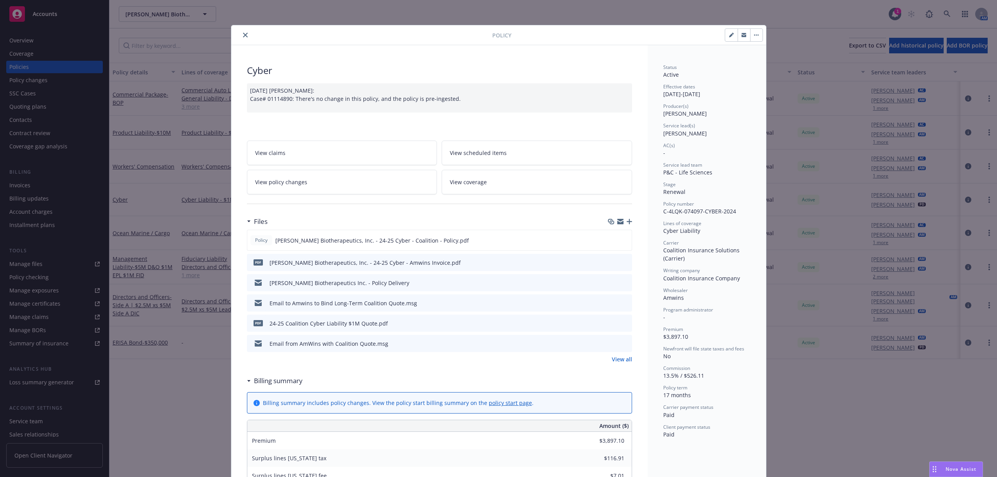
click at [243, 34] on icon "close" at bounding box center [245, 35] width 5 height 5
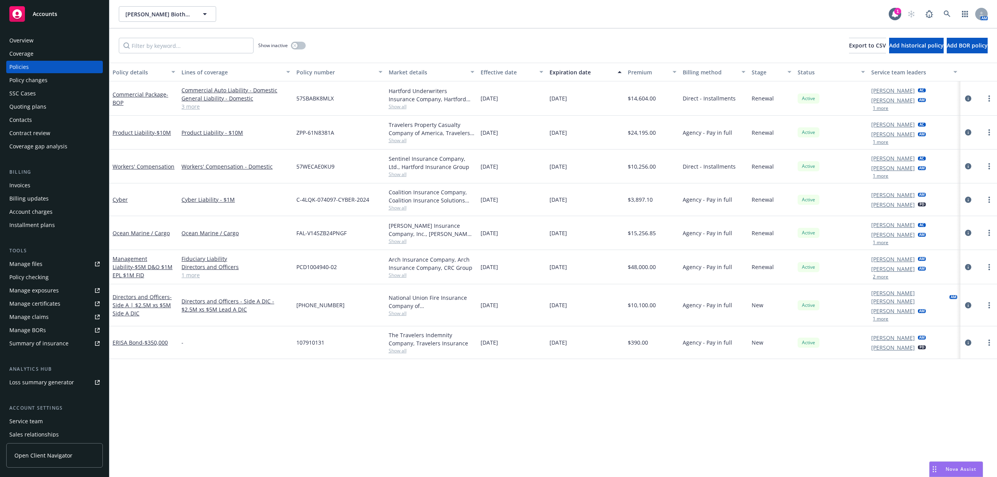
click at [33, 187] on div "Invoices" at bounding box center [54, 185] width 90 height 12
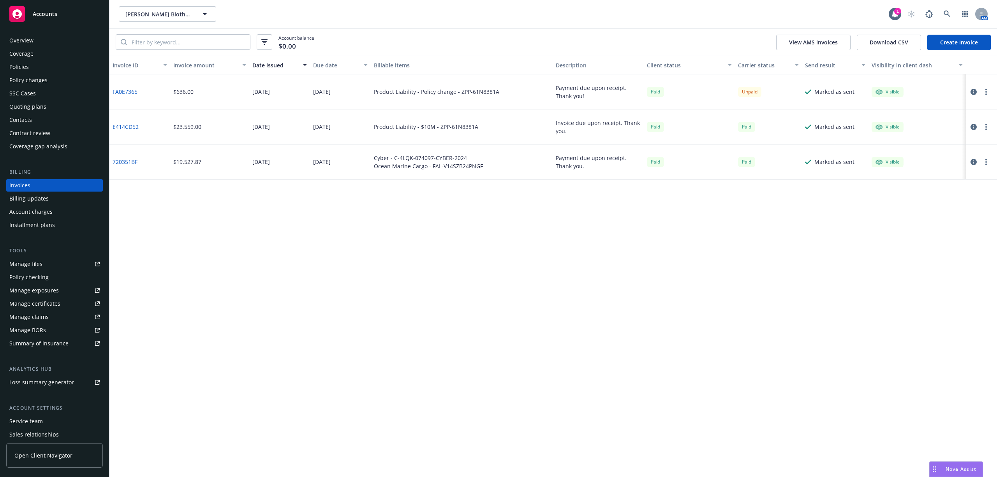
click at [121, 126] on link "E414CD52" at bounding box center [125, 127] width 26 height 8
drag, startPoint x: 478, startPoint y: 169, endPoint x: 441, endPoint y: 245, distance: 84.8
click at [442, 245] on div "Invoice ID Invoice amount Date issued Due date Billable items Description Clien…" at bounding box center [552, 266] width 887 height 421
click at [19, 426] on div "Service team" at bounding box center [25, 421] width 33 height 12
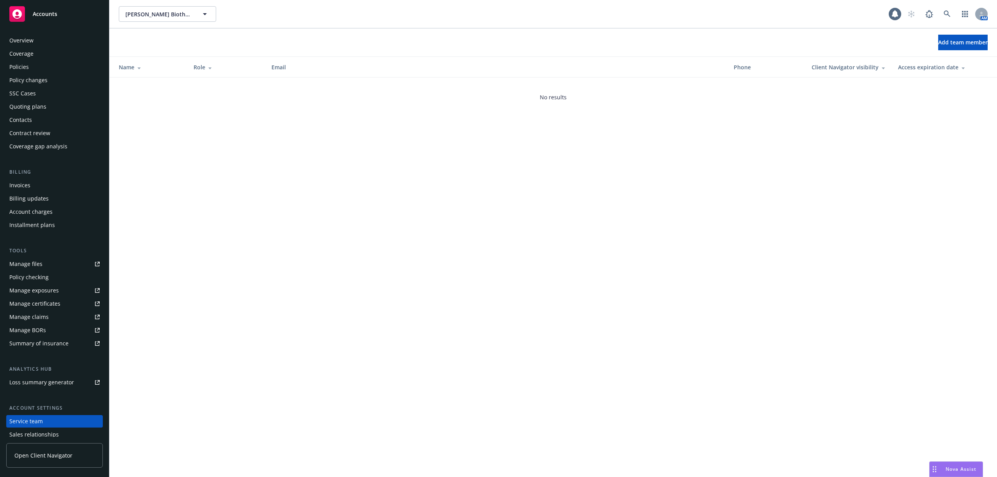
scroll to position [44, 0]
